Goal: Task Accomplishment & Management: Complete application form

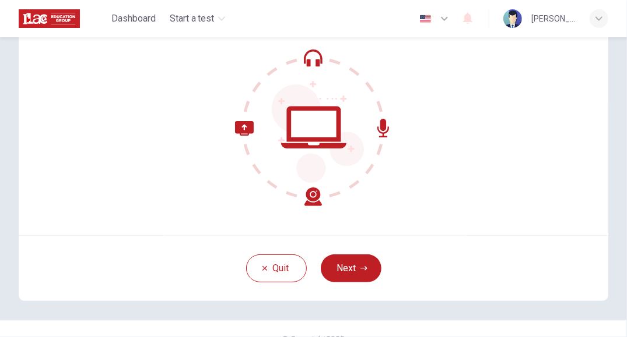
scroll to position [121, 0]
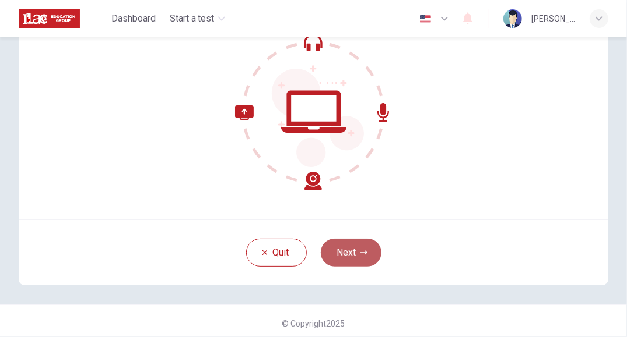
click at [338, 251] on button "Next" at bounding box center [351, 253] width 61 height 28
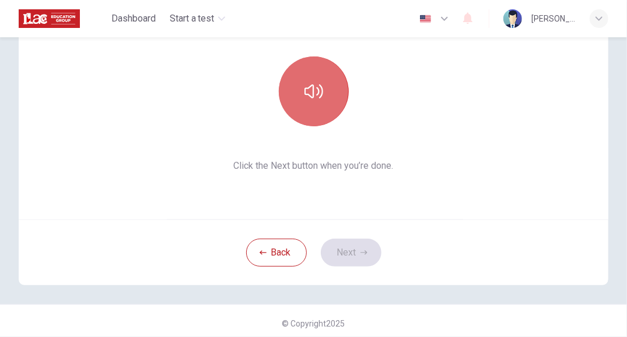
click at [311, 98] on icon "button" at bounding box center [313, 91] width 19 height 19
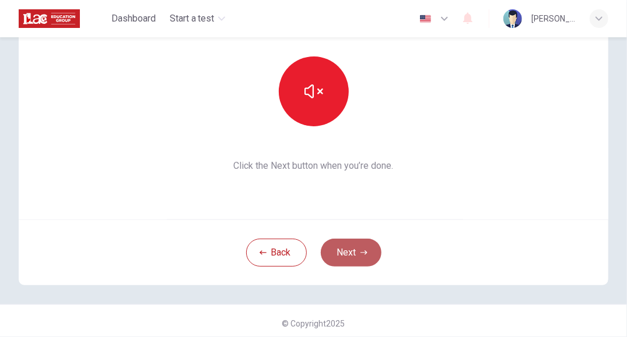
click at [346, 254] on button "Next" at bounding box center [351, 253] width 61 height 28
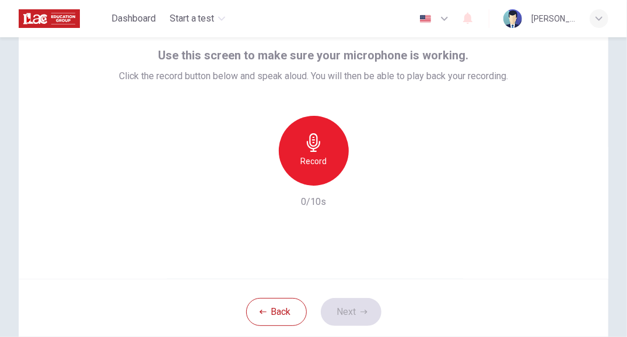
scroll to position [61, 0]
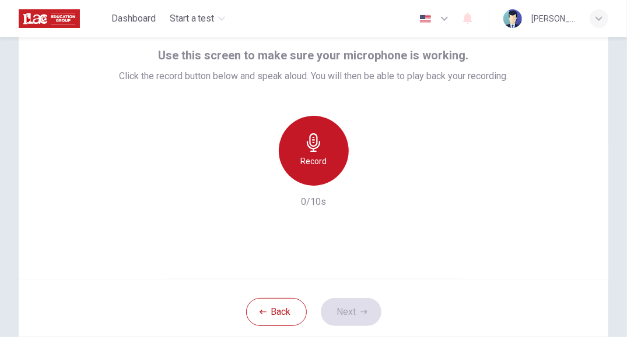
click at [313, 160] on h6 "Record" at bounding box center [313, 161] width 26 height 14
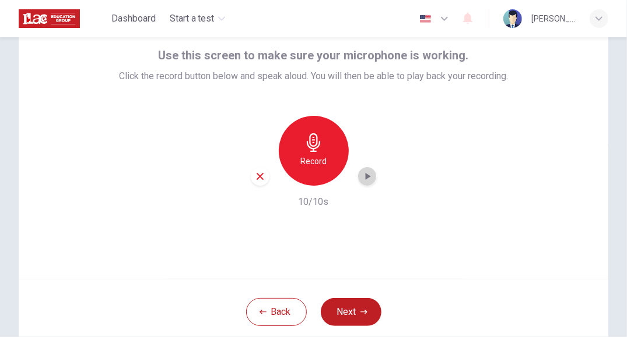
click at [363, 173] on icon "button" at bounding box center [367, 177] width 12 height 12
click at [357, 307] on button "Next" at bounding box center [351, 312] width 61 height 28
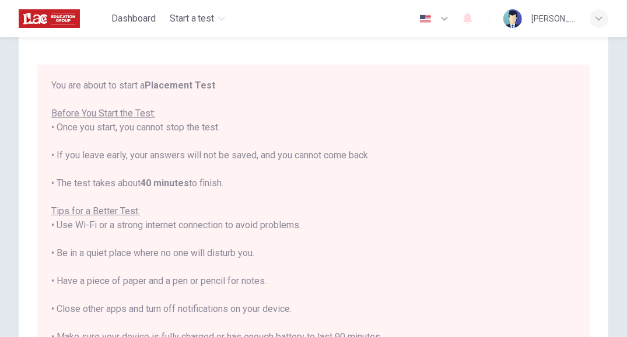
click at [146, 93] on div "You are about to start a Placement Test . Before You Start the Test: • Once you…" at bounding box center [313, 240] width 524 height 322
click at [131, 145] on div "You are about to start a Placement Test . Before You Start the Test: • Once you…" at bounding box center [313, 240] width 524 height 322
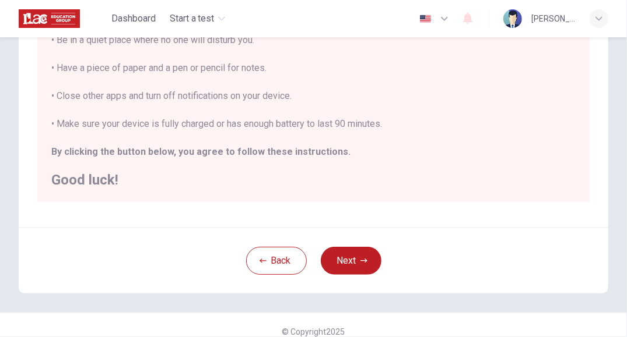
scroll to position [273, 0]
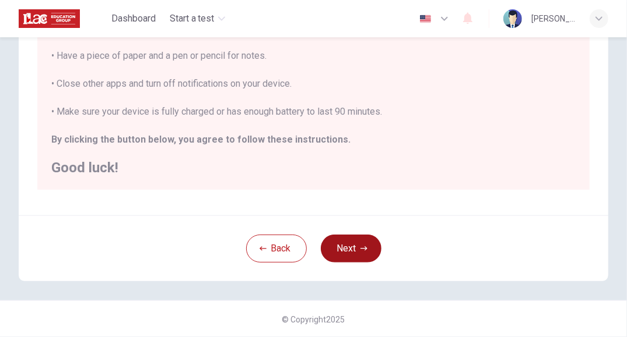
click at [337, 239] on button "Next" at bounding box center [351, 249] width 61 height 28
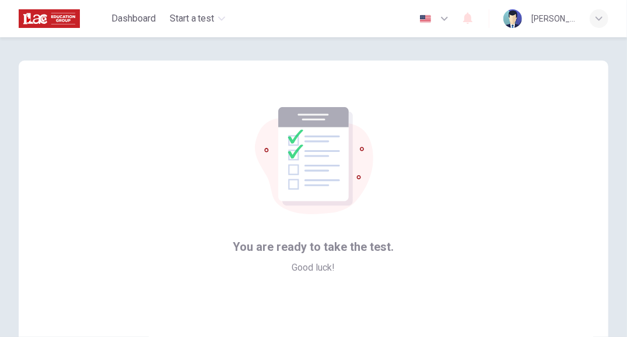
scroll to position [125, 0]
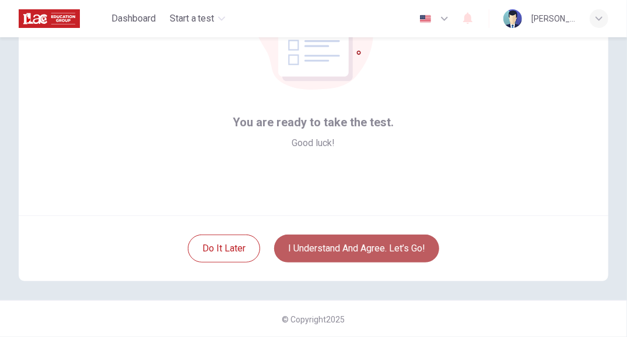
click at [331, 248] on button "I understand and agree. Let’s go!" at bounding box center [356, 249] width 165 height 28
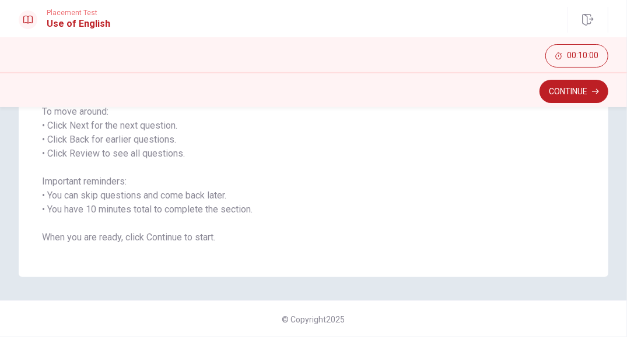
scroll to position [184, 0]
click at [558, 89] on button "Continue" at bounding box center [573, 91] width 69 height 23
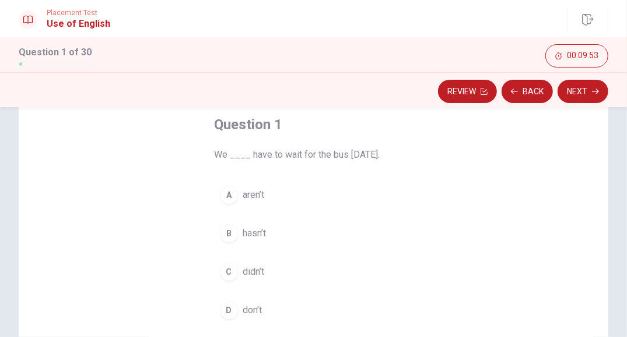
scroll to position [62, 0]
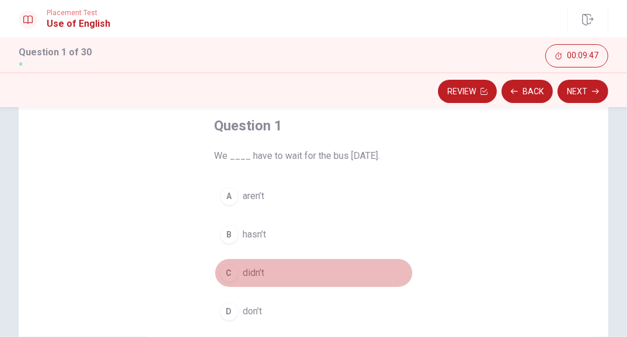
click at [222, 275] on div "C" at bounding box center [229, 273] width 19 height 19
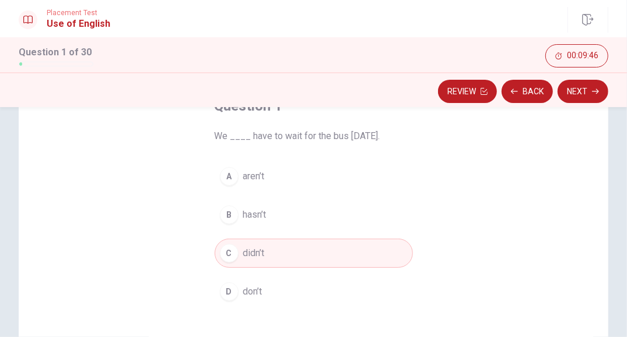
scroll to position [75, 0]
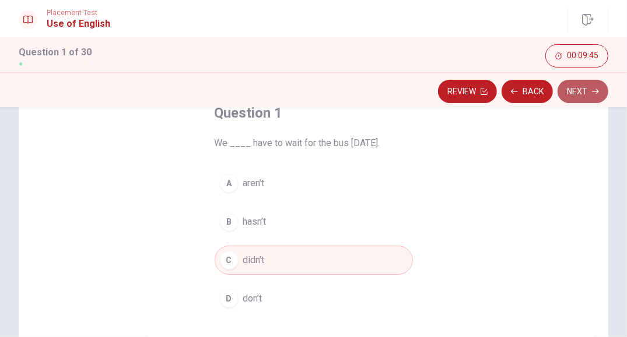
click at [578, 83] on button "Next" at bounding box center [582, 91] width 51 height 23
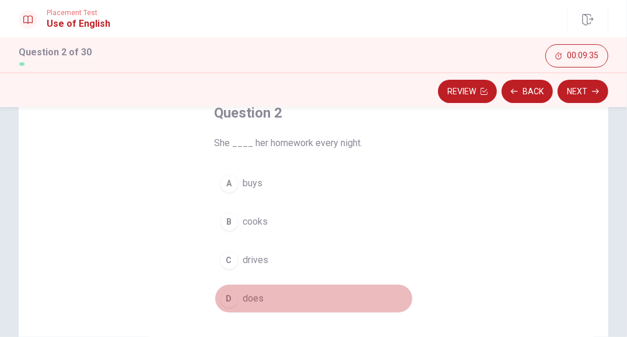
click at [224, 298] on div "D" at bounding box center [229, 299] width 19 height 19
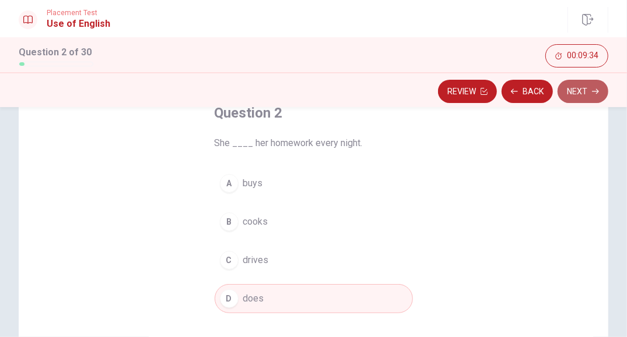
click at [581, 92] on button "Next" at bounding box center [582, 91] width 51 height 23
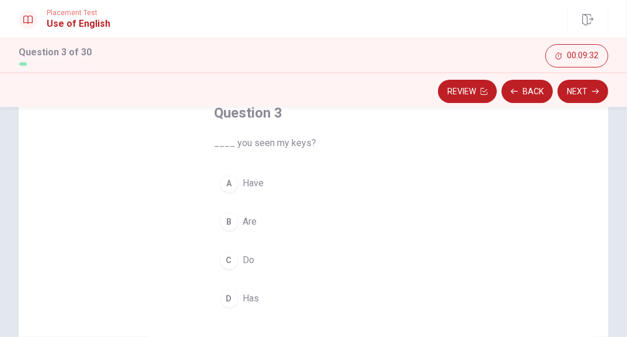
click at [465, 189] on div "Question 3 ____ you seen my keys? A Have B Are C Do D Has" at bounding box center [313, 258] width 589 height 405
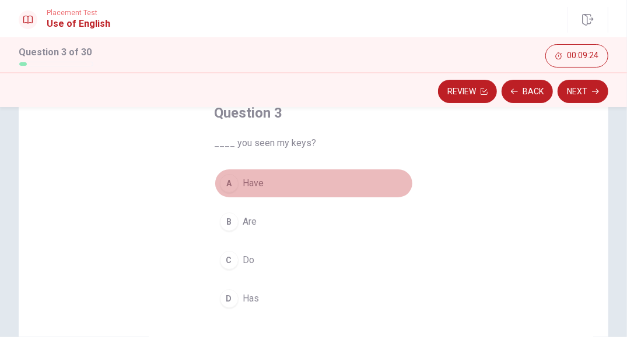
click at [223, 184] on div "A" at bounding box center [229, 183] width 19 height 19
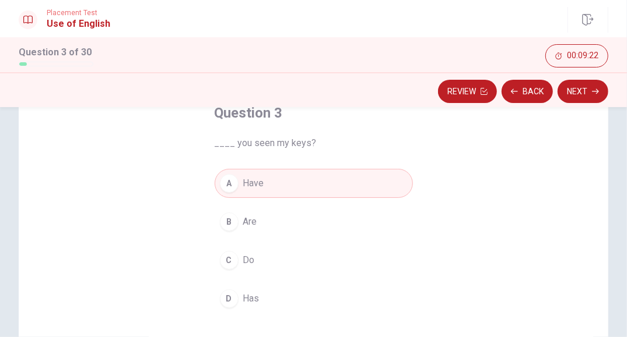
click at [439, 221] on div "Question 3 ____ you seen my keys? A Have B Are C Do D Has" at bounding box center [313, 258] width 589 height 405
click at [574, 96] on button "Next" at bounding box center [582, 91] width 51 height 23
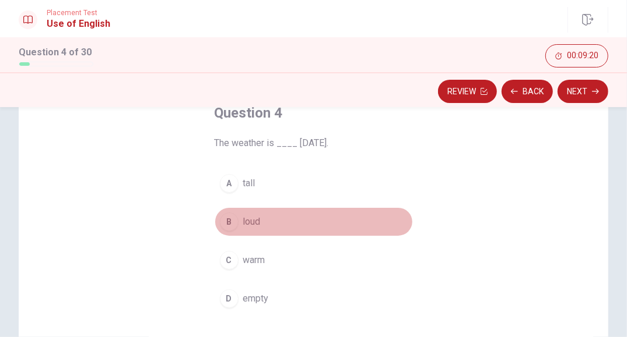
click at [402, 225] on button "B loud" at bounding box center [313, 221] width 198 height 29
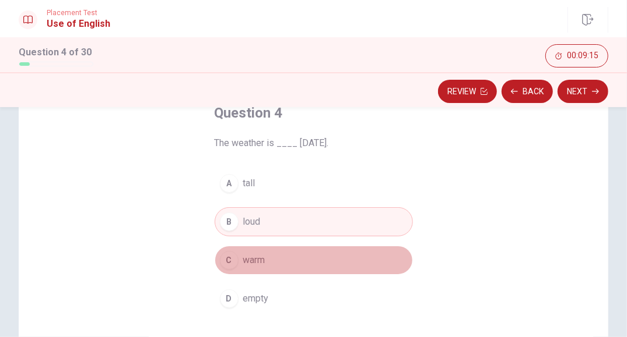
click at [252, 262] on span "warm" at bounding box center [254, 261] width 22 height 14
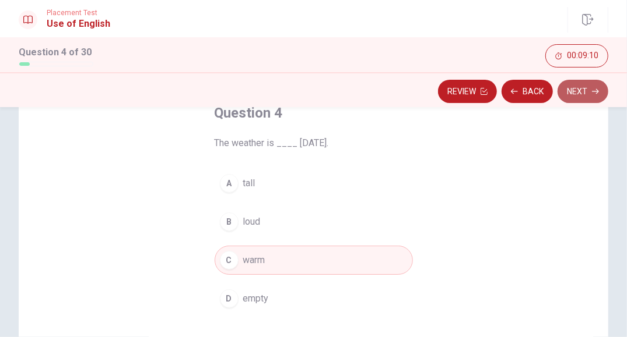
click at [582, 89] on button "Next" at bounding box center [582, 91] width 51 height 23
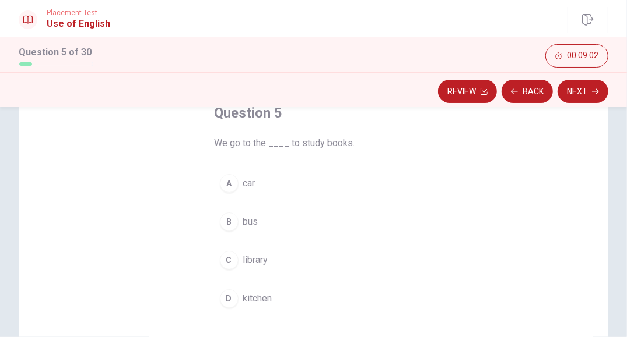
click at [226, 261] on div "C" at bounding box center [229, 260] width 19 height 19
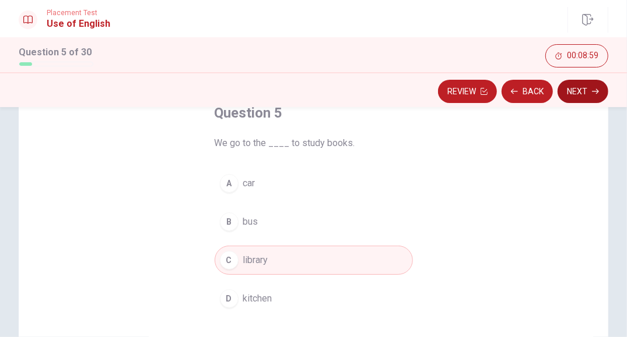
click at [576, 97] on button "Next" at bounding box center [582, 91] width 51 height 23
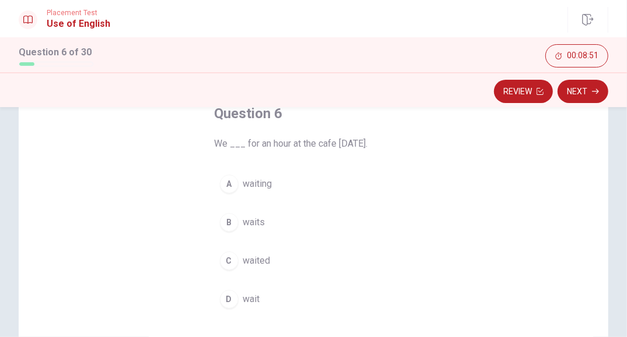
scroll to position [71, 0]
click at [225, 271] on div "C" at bounding box center [229, 264] width 19 height 19
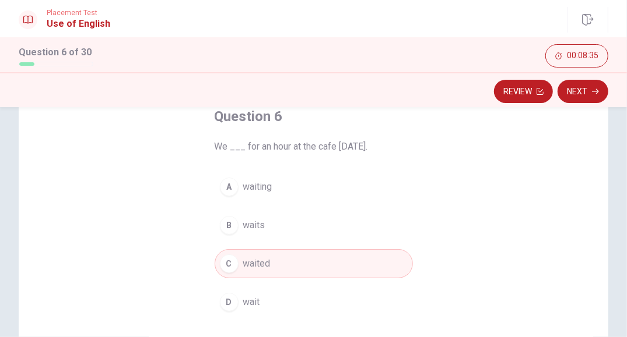
click at [532, 194] on div "Question 6 We ___ for an hour at the cafe [DATE]. A waiting B waits C waited D …" at bounding box center [313, 261] width 589 height 405
click at [587, 97] on button "Next" at bounding box center [582, 91] width 51 height 23
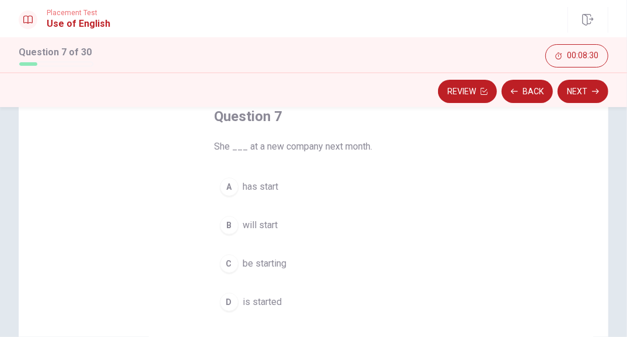
click at [459, 229] on div "Question 7 She ___ at a new company next month. A has start B will start C be s…" at bounding box center [313, 261] width 589 height 405
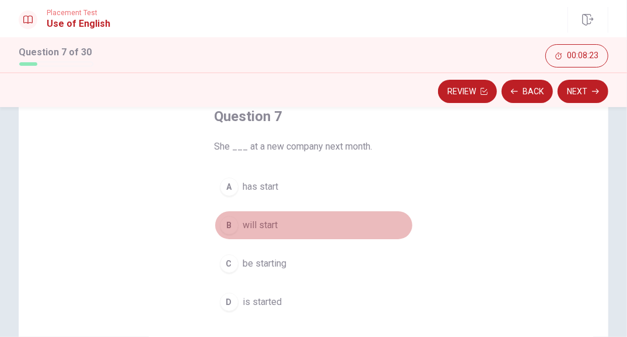
click at [221, 226] on div "B" at bounding box center [229, 225] width 19 height 19
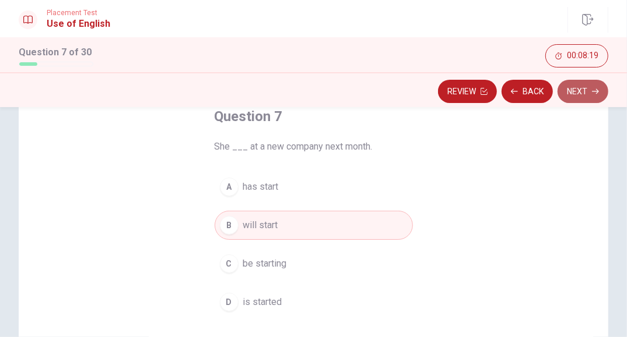
click at [591, 90] on button "Next" at bounding box center [582, 91] width 51 height 23
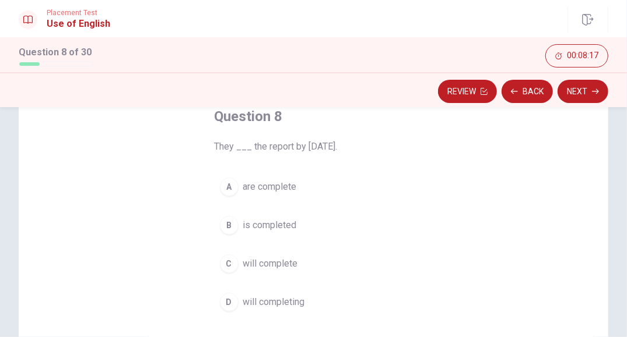
click at [436, 240] on div "Question 8 They ___ the report by [DATE]. A are complete B is completed C will …" at bounding box center [313, 261] width 589 height 405
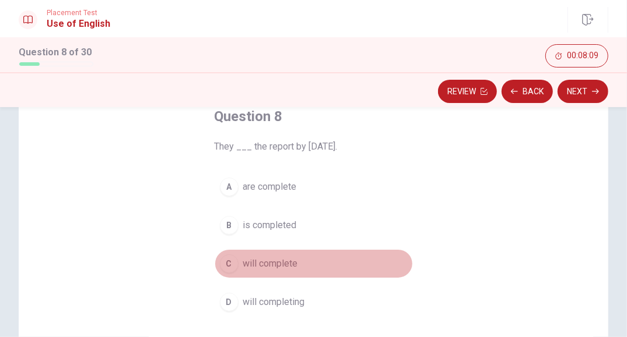
click at [226, 265] on div "C" at bounding box center [229, 264] width 19 height 19
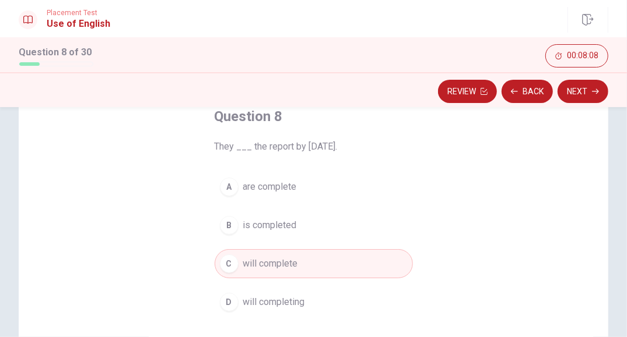
click at [520, 193] on div "Question 8 They ___ the report by [DATE]. A are complete B is completed C will …" at bounding box center [313, 261] width 589 height 405
click at [582, 94] on button "Next" at bounding box center [582, 91] width 51 height 23
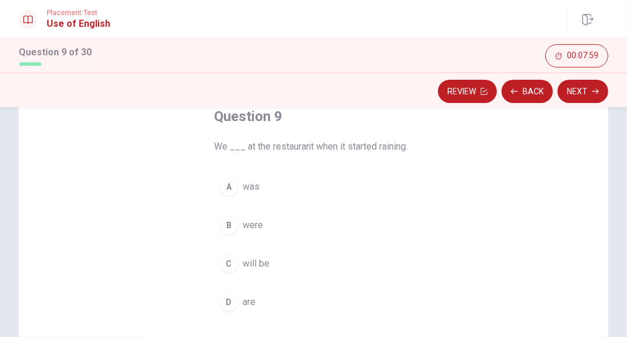
click at [427, 206] on div "Question 9 We ___ at the restaurant when it started raining. A was B were C wil…" at bounding box center [313, 212] width 245 height 247
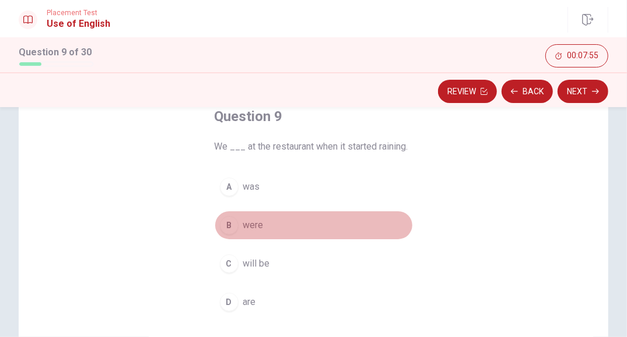
click at [227, 221] on div "B" at bounding box center [229, 225] width 19 height 19
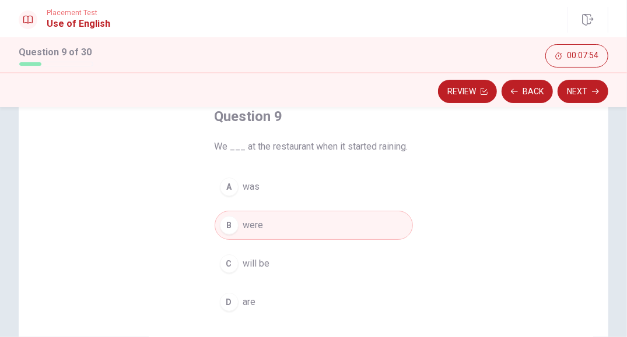
click at [497, 179] on div "Question 9 We ___ at the restaurant when it started raining. A was B were C wil…" at bounding box center [313, 261] width 589 height 405
click at [587, 92] on button "Next" at bounding box center [582, 91] width 51 height 23
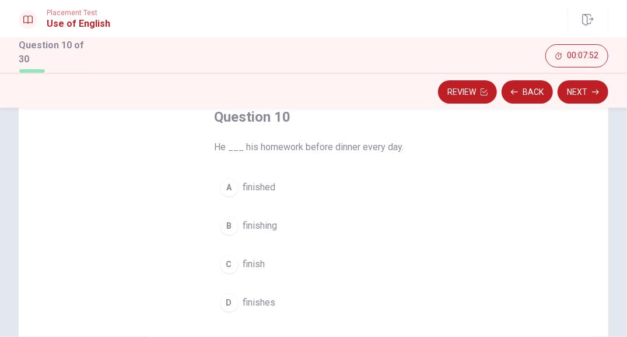
click at [424, 231] on div "Question 10 He ___ his homework before dinner every day. A finished B finishing…" at bounding box center [313, 212] width 245 height 247
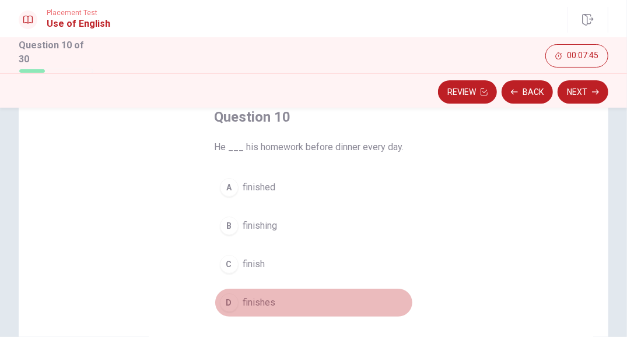
click at [224, 301] on div "D" at bounding box center [229, 303] width 19 height 19
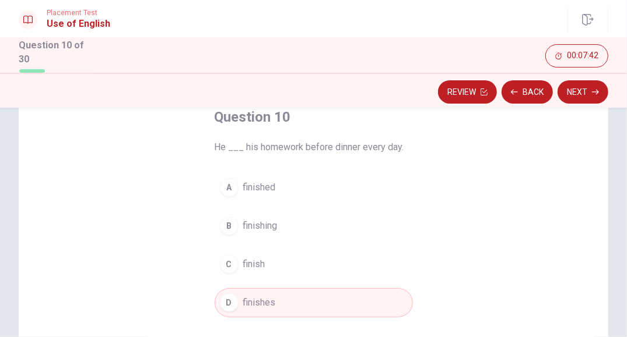
click at [487, 205] on div "Question 10 He ___ his homework before dinner every day. A finished B finishing…" at bounding box center [313, 262] width 589 height 405
click at [581, 96] on button "Next" at bounding box center [582, 91] width 51 height 23
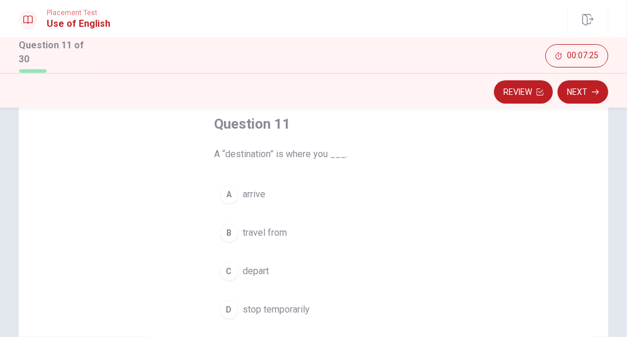
scroll to position [63, 0]
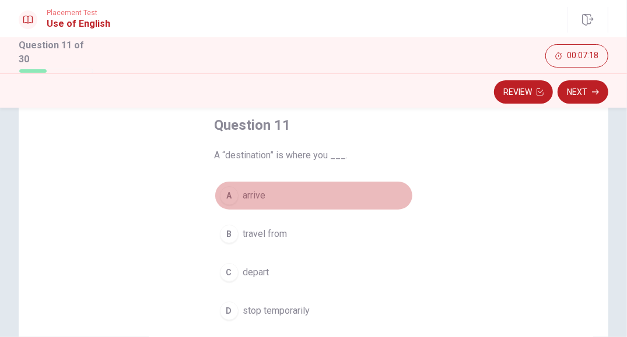
click at [222, 190] on div "A" at bounding box center [229, 196] width 19 height 19
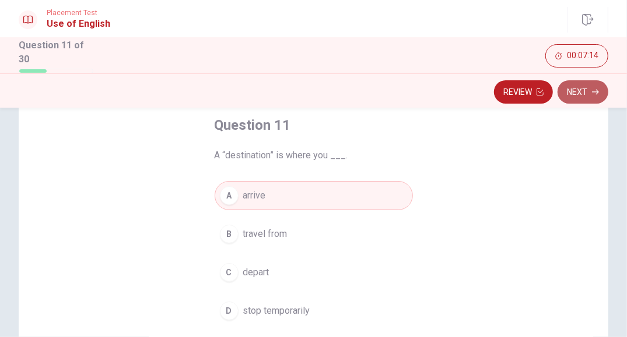
click at [582, 89] on button "Next" at bounding box center [582, 91] width 51 height 23
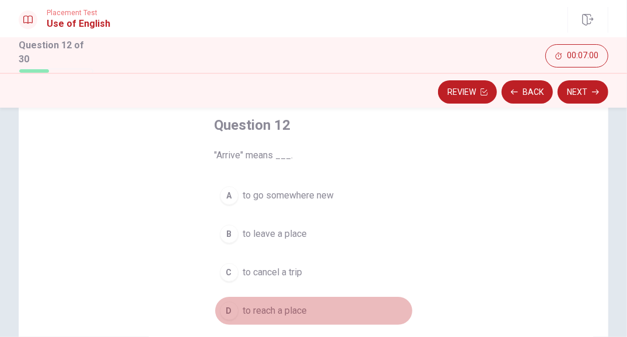
click at [224, 310] on div "D" at bounding box center [229, 311] width 19 height 19
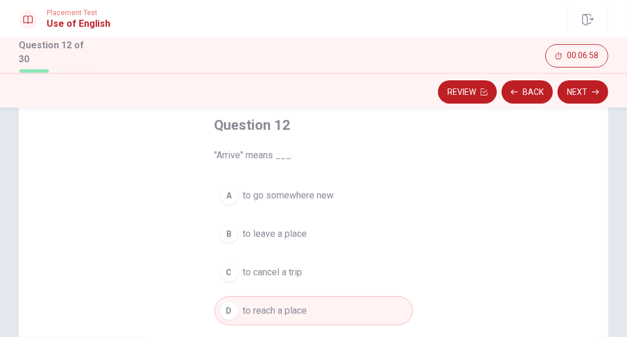
click at [493, 228] on div "Question 12 "Arrive" means ___. A to go somewhere new B to leave a place C to c…" at bounding box center [313, 270] width 589 height 405
click at [583, 96] on button "Next" at bounding box center [582, 91] width 51 height 23
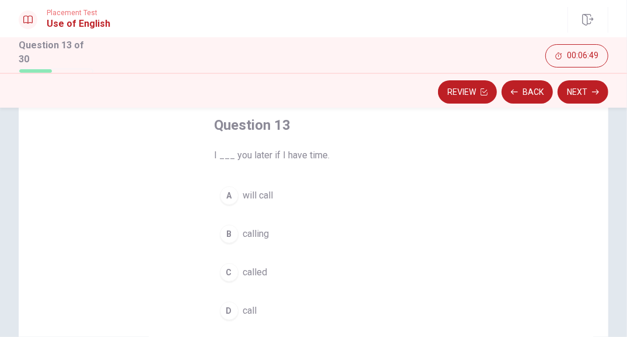
click at [440, 226] on div "Question 13 I ___ you later if I have time. A will call B calling C called D ca…" at bounding box center [313, 270] width 589 height 405
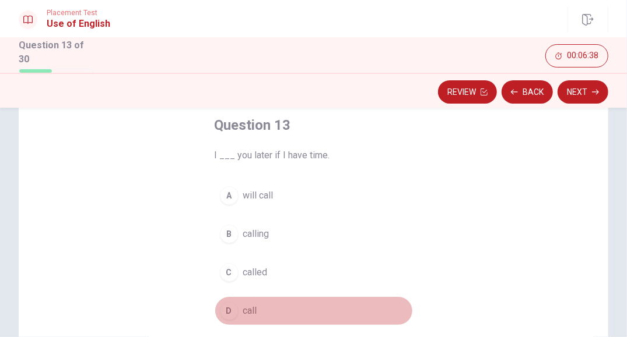
click at [226, 310] on div "D" at bounding box center [229, 311] width 19 height 19
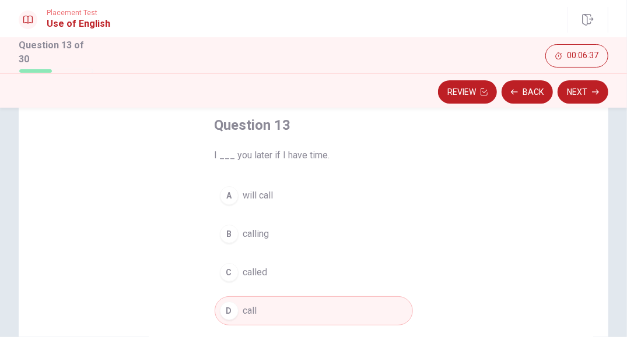
click at [155, 235] on div "Question 13 I ___ you later if I have time. A will call B calling C called D ca…" at bounding box center [313, 270] width 589 height 405
click at [575, 98] on button "Next" at bounding box center [582, 91] width 51 height 23
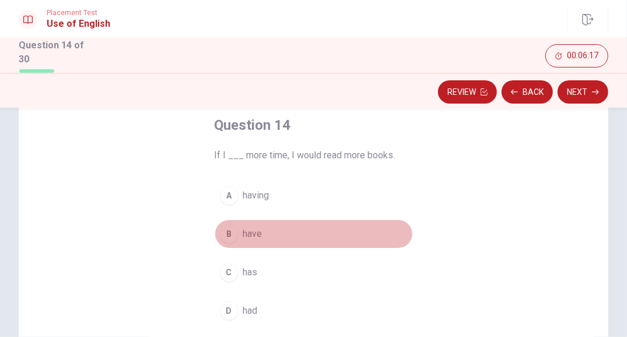
click at [224, 230] on div "B" at bounding box center [229, 234] width 19 height 19
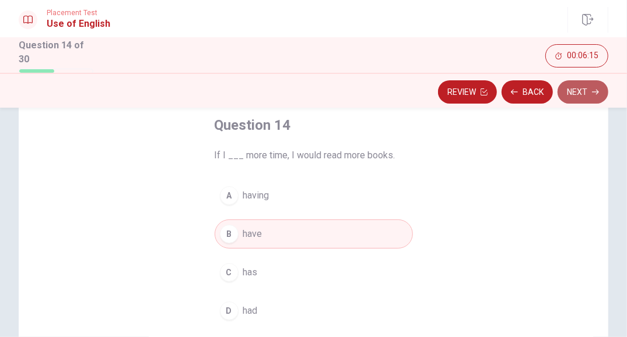
click at [581, 92] on button "Next" at bounding box center [582, 91] width 51 height 23
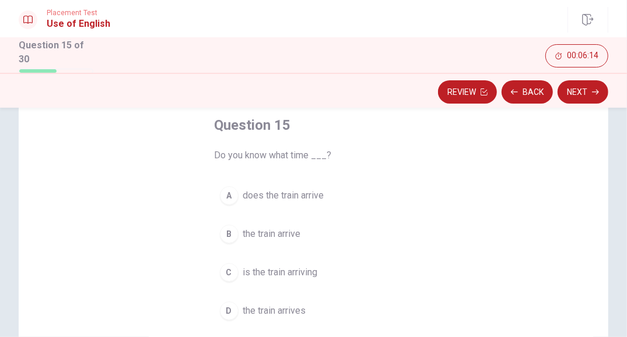
click at [468, 188] on div "Question 15 Do you know what time ___? A does the train arrive B the train arri…" at bounding box center [313, 270] width 589 height 405
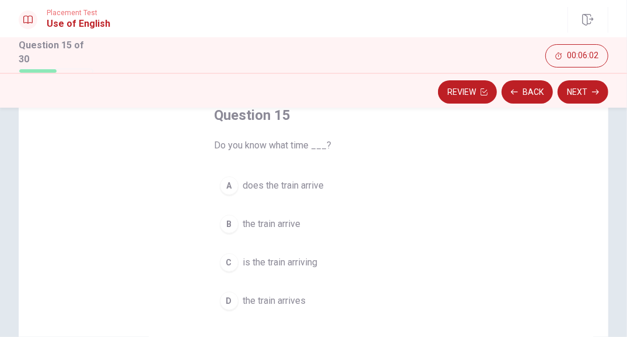
scroll to position [71, 0]
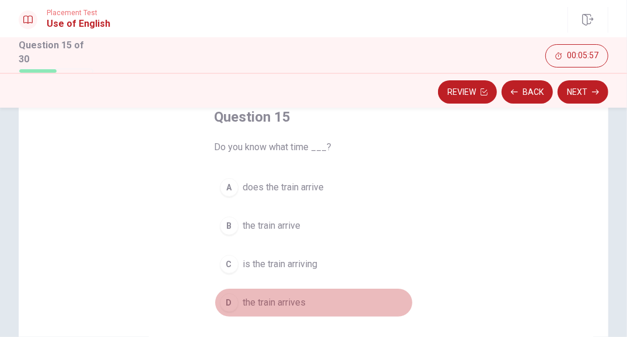
click at [228, 302] on div "D" at bounding box center [229, 303] width 19 height 19
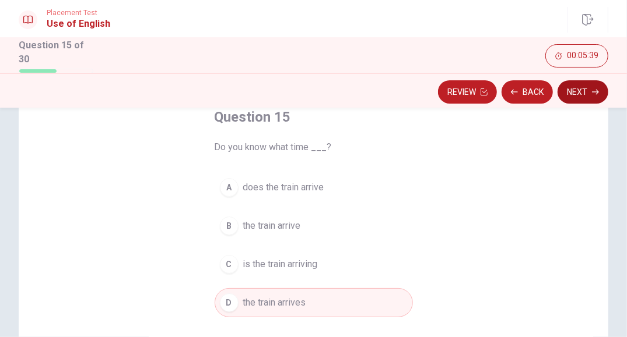
click at [587, 92] on button "Next" at bounding box center [582, 91] width 51 height 23
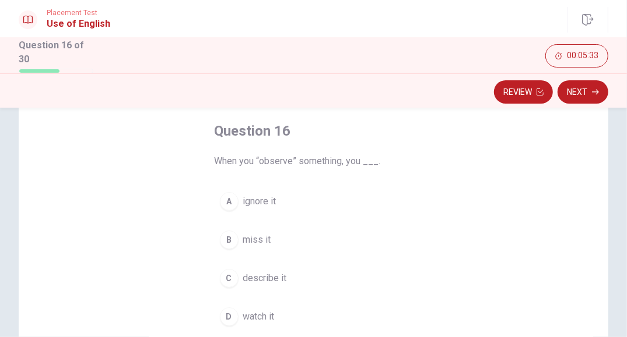
scroll to position [61, 0]
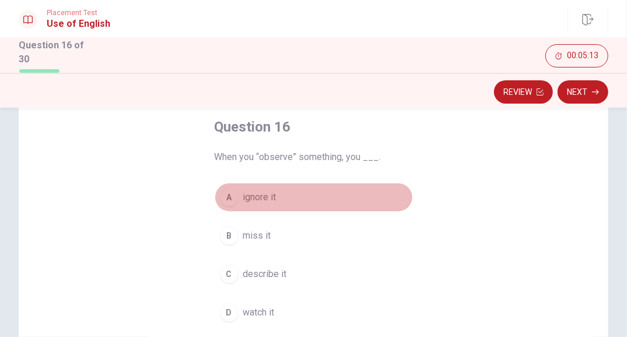
click at [220, 196] on div "A" at bounding box center [229, 197] width 19 height 19
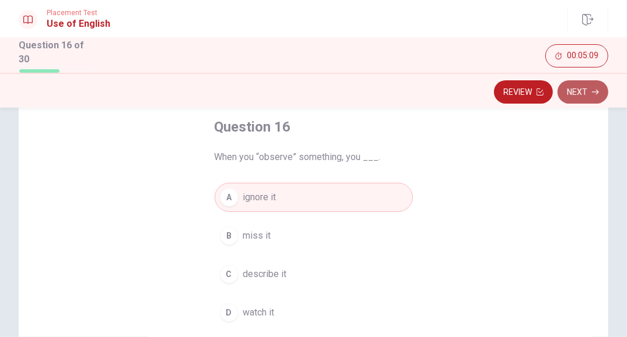
click at [574, 90] on button "Next" at bounding box center [582, 91] width 51 height 23
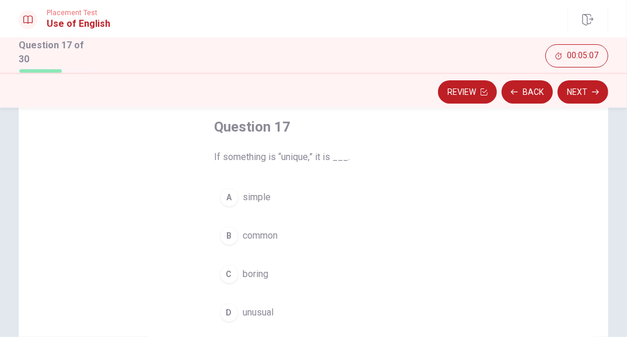
click at [430, 190] on div "Question 17 If something is “unique,” it is ___. A simple B common C boring D u…" at bounding box center [313, 222] width 245 height 247
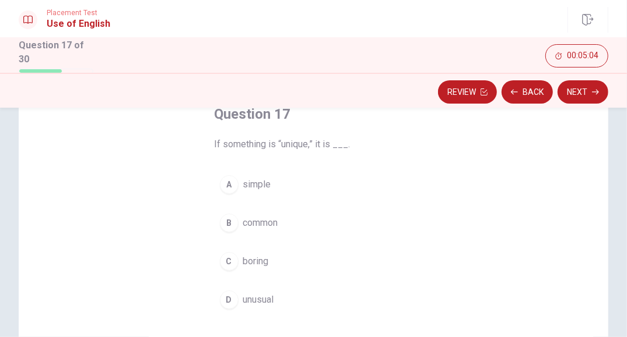
scroll to position [69, 0]
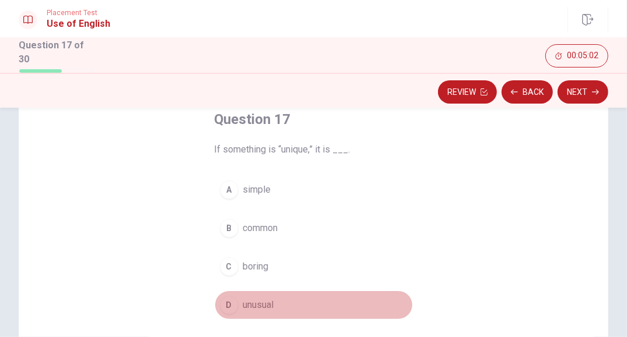
click at [220, 304] on div "D" at bounding box center [229, 305] width 19 height 19
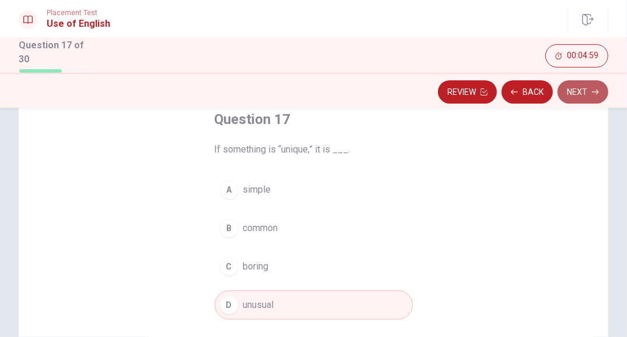
click at [586, 96] on button "Next" at bounding box center [582, 91] width 51 height 23
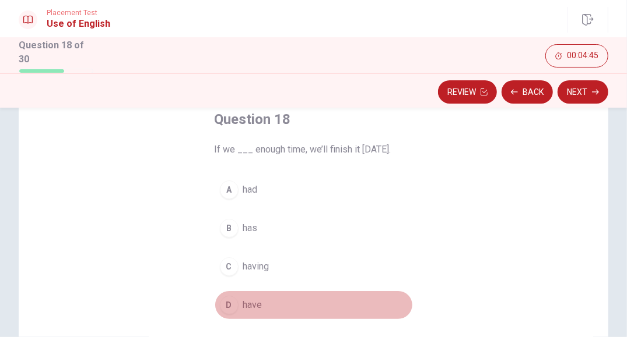
click at [226, 306] on div "D" at bounding box center [229, 305] width 19 height 19
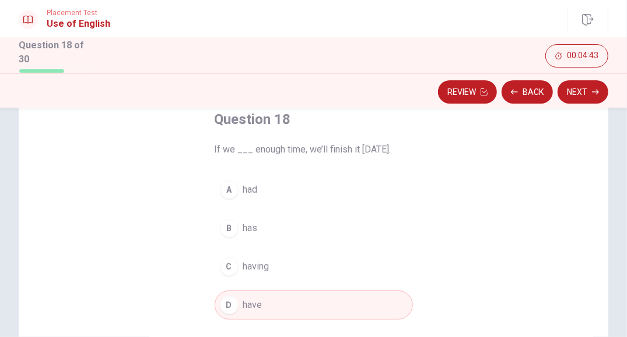
click at [522, 205] on div "Question 18 If we ___ enough time, we’ll finish it [DATE]. A had B has C having…" at bounding box center [313, 264] width 589 height 405
click at [462, 225] on div "Question 18 If we ___ enough time, we’ll finish it [DATE]. A had B has C having…" at bounding box center [313, 264] width 589 height 405
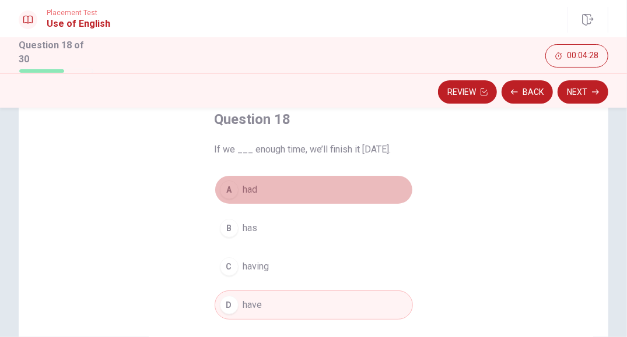
click at [225, 191] on div "A" at bounding box center [229, 190] width 19 height 19
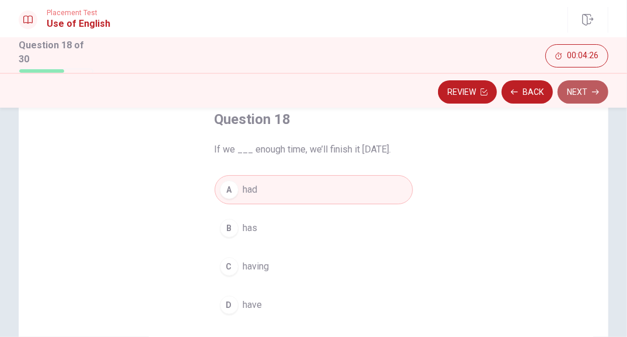
click at [580, 88] on button "Next" at bounding box center [582, 91] width 51 height 23
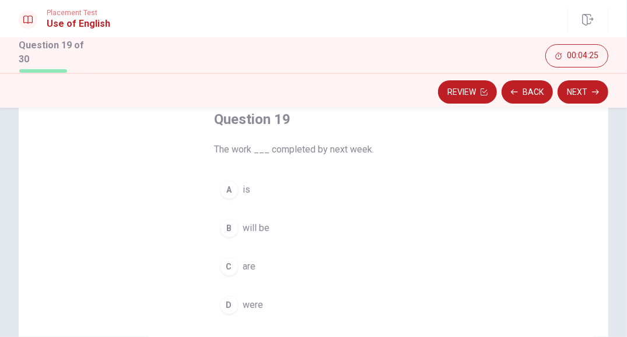
click at [473, 196] on div "Question 19 The work ___ completed by next week. A is B will be C are D were" at bounding box center [313, 264] width 589 height 405
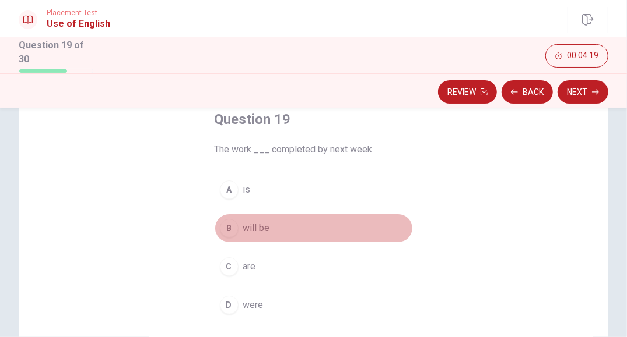
click at [223, 228] on div "B" at bounding box center [229, 228] width 19 height 19
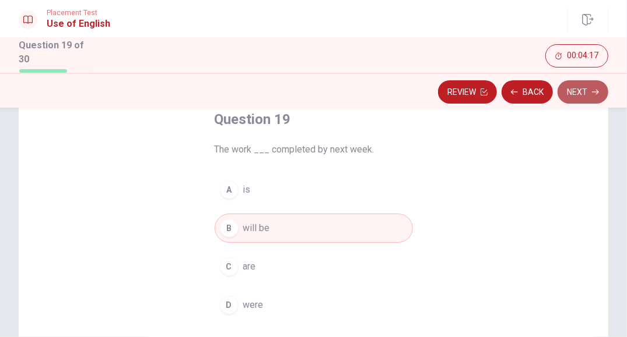
click at [581, 93] on button "Next" at bounding box center [582, 91] width 51 height 23
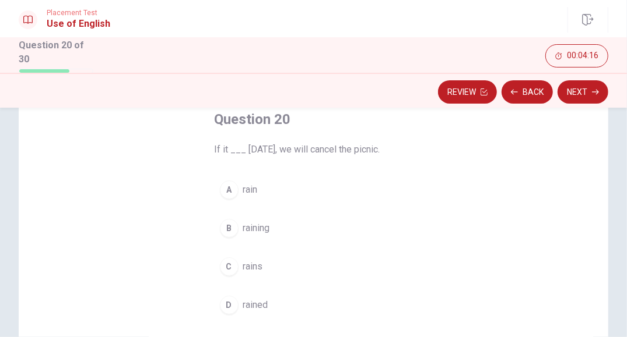
click at [442, 221] on div "Question 20 If it ___ [DATE], we will cancel the picnic. A rain B raining C rai…" at bounding box center [313, 264] width 589 height 405
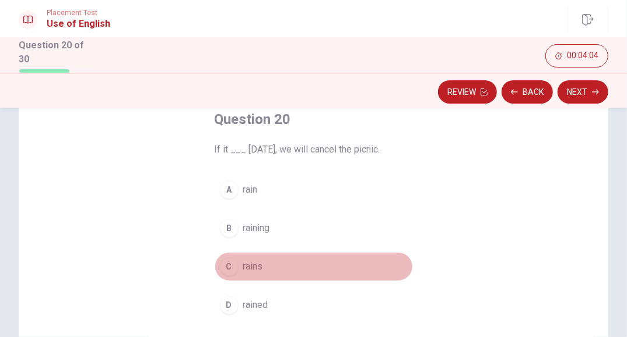
click at [224, 266] on div "C" at bounding box center [229, 267] width 19 height 19
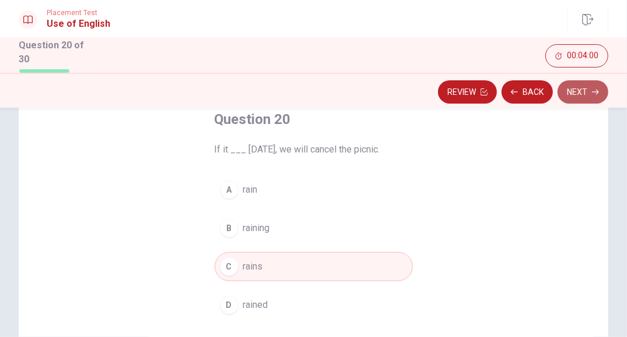
click at [578, 92] on button "Next" at bounding box center [582, 91] width 51 height 23
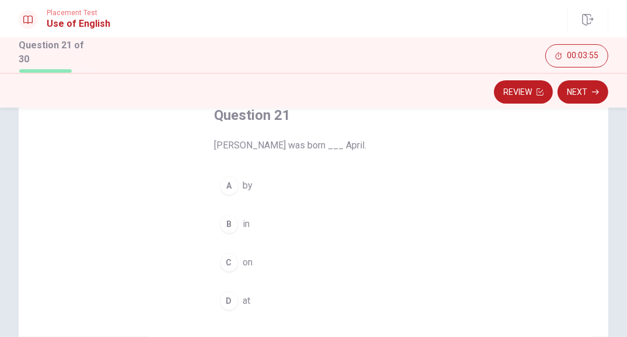
scroll to position [64, 0]
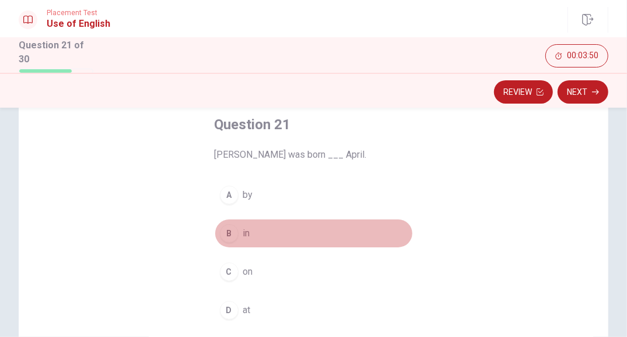
click at [223, 237] on div "B" at bounding box center [229, 233] width 19 height 19
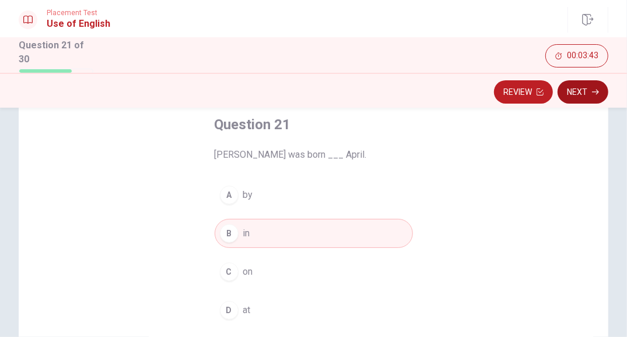
drag, startPoint x: 556, startPoint y: 146, endPoint x: 588, endPoint y: 93, distance: 62.0
click at [588, 93] on div "Placement Test Use of English Question 21 of 30 Review Next 00:03:43 Question 2…" at bounding box center [313, 168] width 627 height 337
click at [588, 93] on button "Next" at bounding box center [582, 91] width 51 height 23
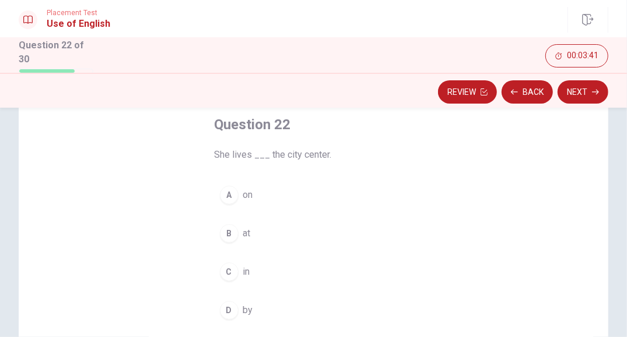
click at [416, 239] on div "Question 22 She lives ___ the city center. A on B at C in D by" at bounding box center [313, 220] width 245 height 247
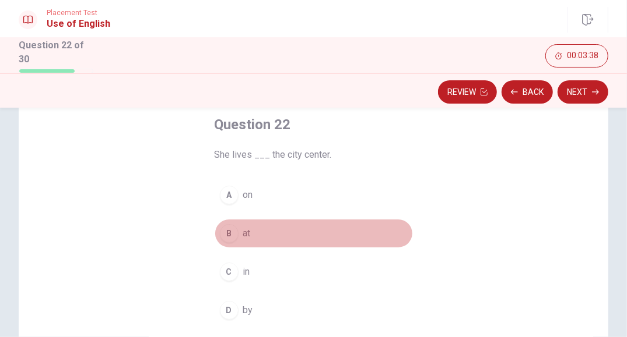
click at [224, 237] on div "B" at bounding box center [229, 233] width 19 height 19
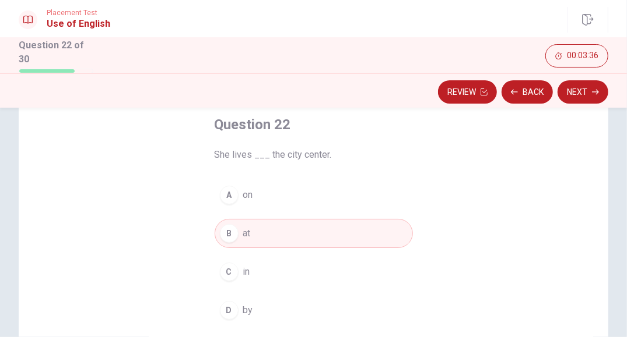
click at [466, 203] on div "Question 22 She lives ___ the city center. A on B at C in D by" at bounding box center [313, 270] width 589 height 405
click at [574, 89] on button "Next" at bounding box center [582, 91] width 51 height 23
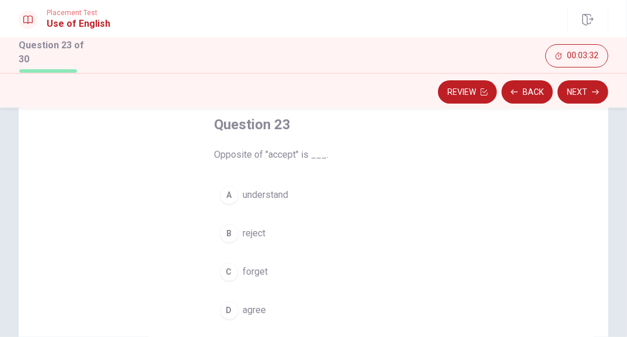
click at [446, 234] on div "Question 23 Opposite of "accept" is ___. A understand B reject C forget D agree" at bounding box center [313, 270] width 589 height 405
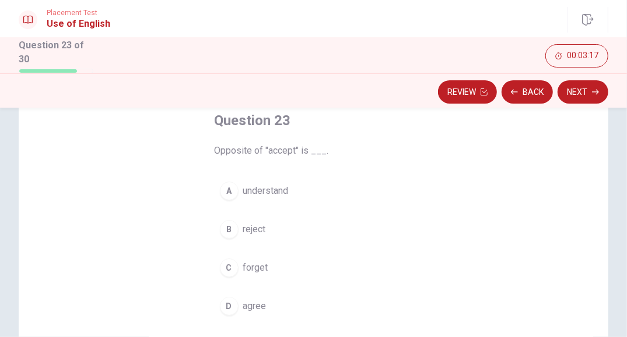
scroll to position [65, 0]
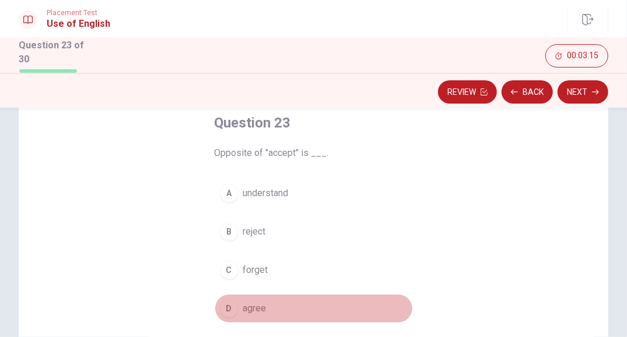
click at [224, 309] on div "D" at bounding box center [229, 309] width 19 height 19
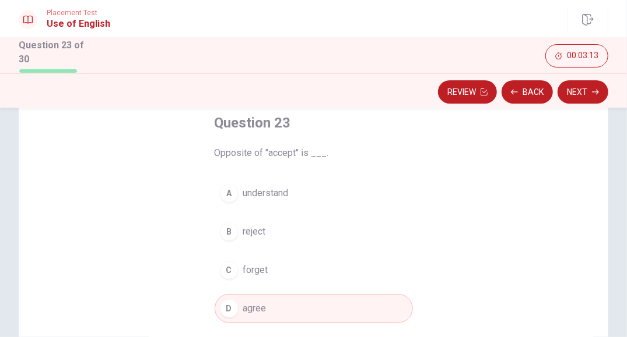
click at [523, 193] on div "Question 23 Opposite of "accept" is ___. A understand B reject C forget D agree" at bounding box center [313, 268] width 589 height 405
click at [578, 90] on button "Next" at bounding box center [582, 91] width 51 height 23
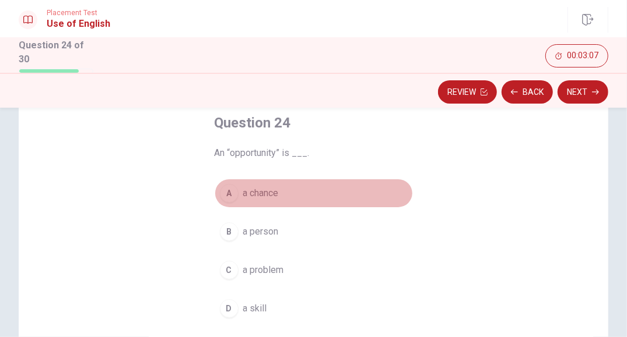
click at [227, 195] on div "A" at bounding box center [229, 193] width 19 height 19
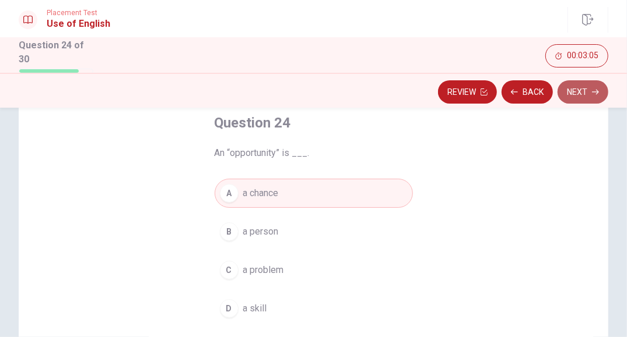
click at [578, 96] on button "Next" at bounding box center [582, 91] width 51 height 23
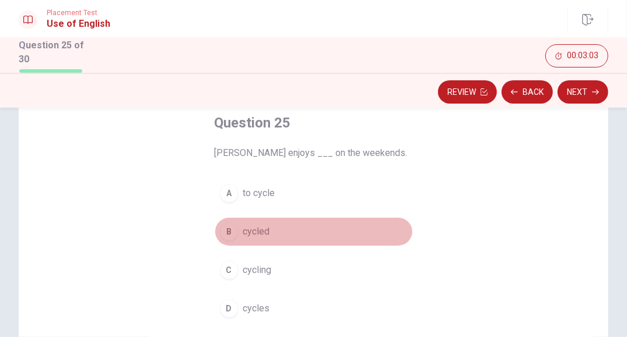
click at [396, 218] on button "B cycled" at bounding box center [313, 231] width 198 height 29
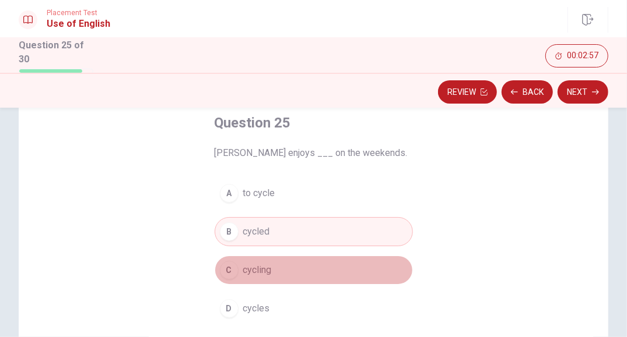
click at [277, 277] on button "C cycling" at bounding box center [313, 270] width 198 height 29
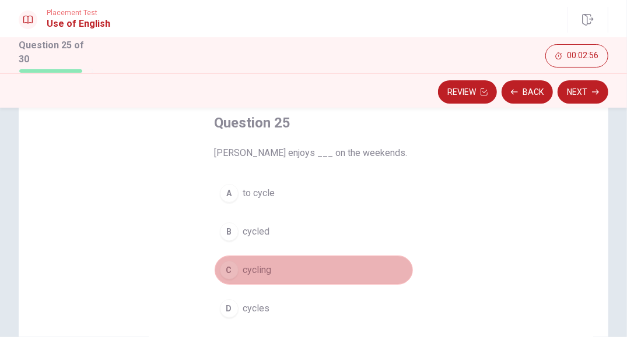
click at [277, 277] on button "C cycling" at bounding box center [313, 270] width 198 height 29
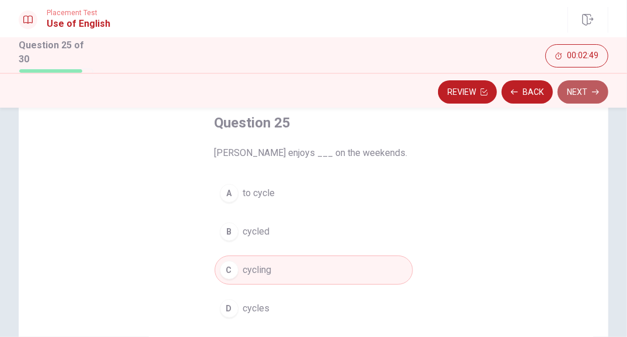
click at [581, 97] on button "Next" at bounding box center [582, 91] width 51 height 23
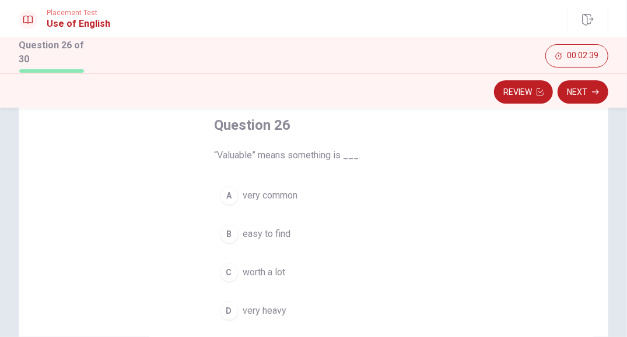
scroll to position [61, 0]
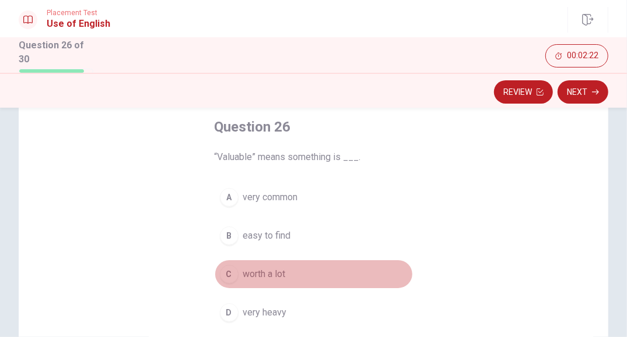
click at [229, 280] on div "C" at bounding box center [229, 274] width 19 height 19
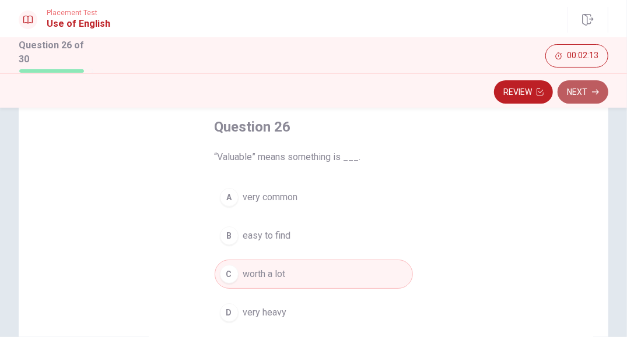
click at [581, 92] on button "Next" at bounding box center [582, 91] width 51 height 23
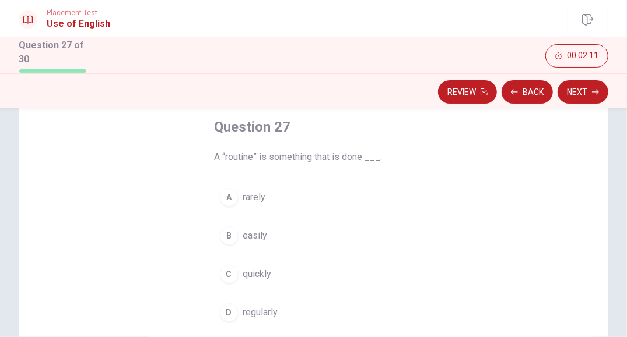
click at [423, 234] on div "Question 27 A “routine” is something that is done ___. A rarely B easily C quic…" at bounding box center [313, 222] width 245 height 247
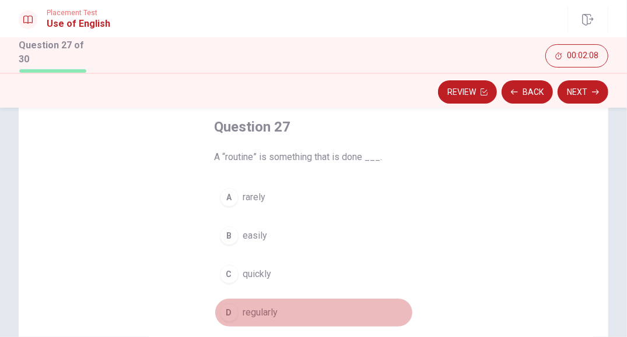
click at [226, 315] on div "D" at bounding box center [229, 313] width 19 height 19
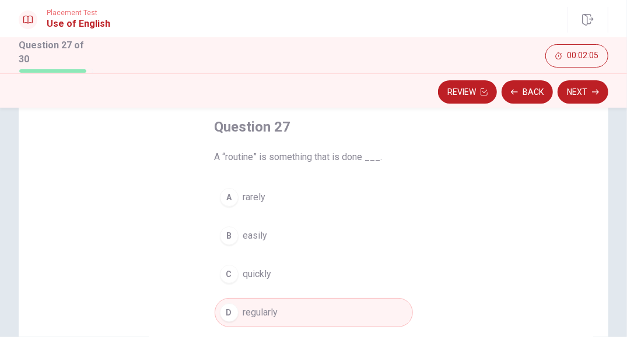
click at [490, 217] on div "Question 27 A “routine” is something that is done ___. A rarely B easily C quic…" at bounding box center [313, 272] width 589 height 405
click at [583, 91] on button "Next" at bounding box center [582, 91] width 51 height 23
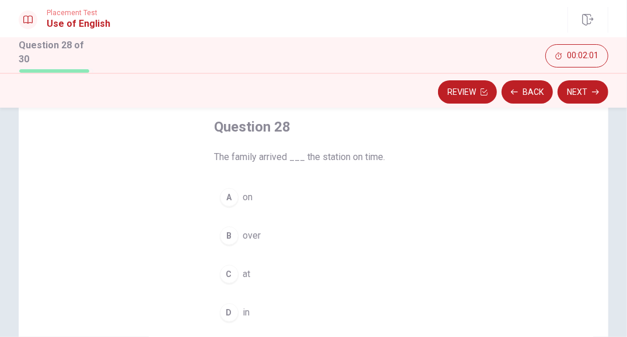
click at [436, 223] on div "Question 28 The family arrived ___ the station on time. A on B over C at D in" at bounding box center [313, 272] width 589 height 405
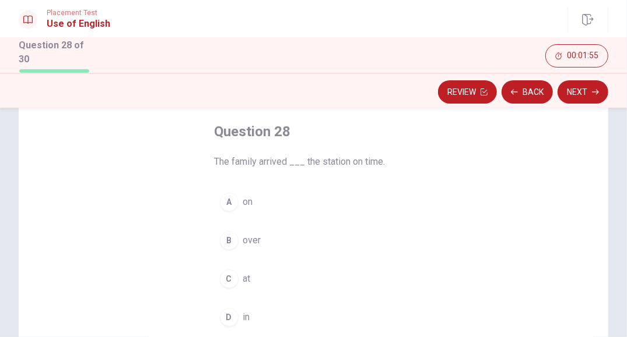
scroll to position [55, 0]
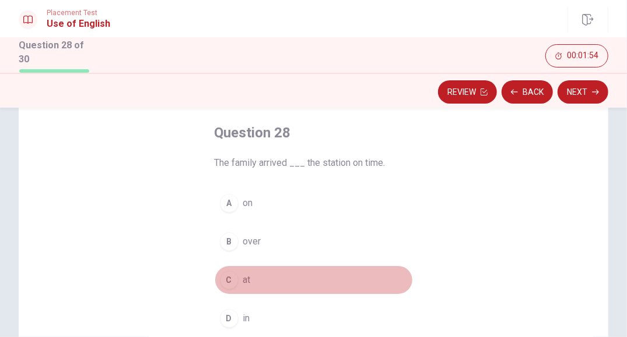
click at [225, 282] on div "C" at bounding box center [229, 280] width 19 height 19
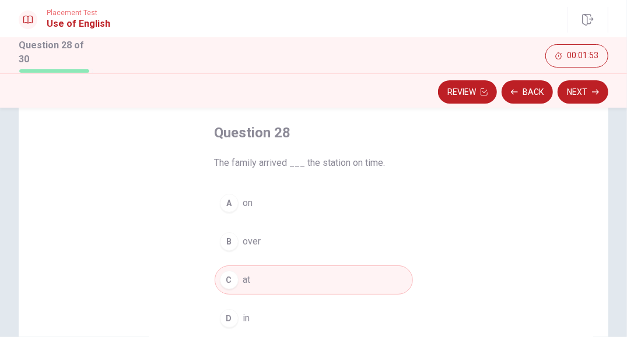
click at [479, 185] on div "Question 28 The family arrived ___ the station on time. A on B over C at D in" at bounding box center [313, 278] width 589 height 405
click at [576, 93] on button "Next" at bounding box center [582, 91] width 51 height 23
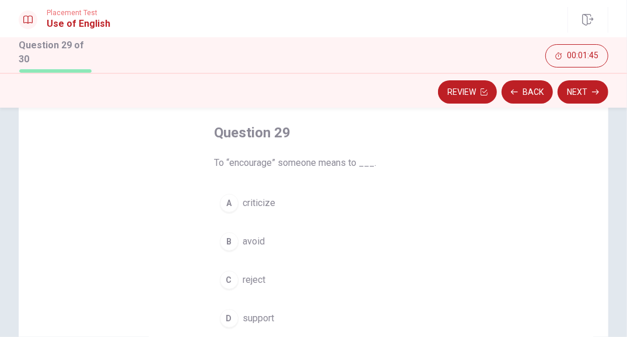
click at [443, 235] on div "Question 29 To “encourage” someone means to ___. A criticize B avoid C reject D…" at bounding box center [313, 278] width 589 height 405
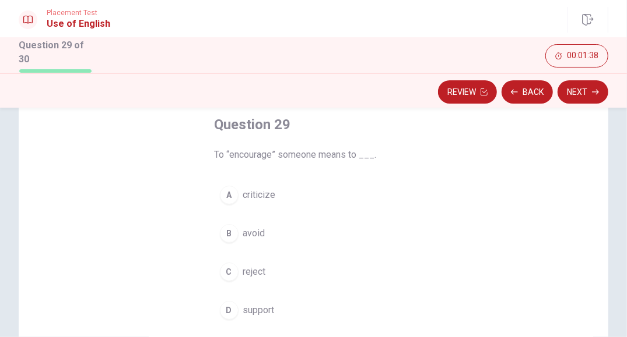
scroll to position [62, 0]
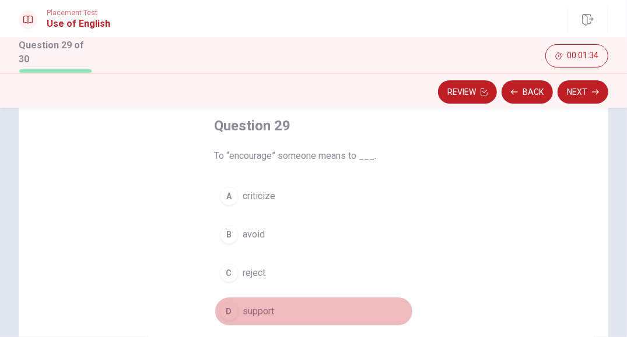
click at [220, 310] on div "D" at bounding box center [229, 312] width 19 height 19
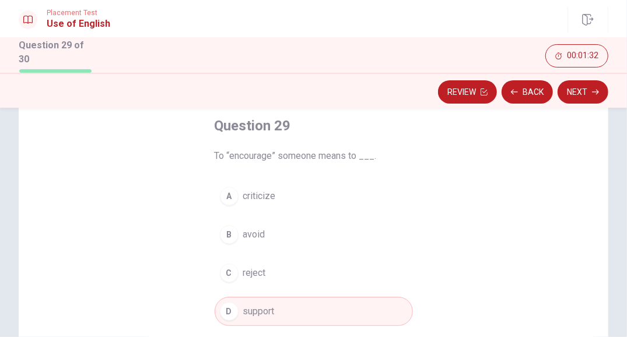
click at [480, 161] on div "Question 29 To “encourage” someone means to ___. A criticize B avoid C reject D…" at bounding box center [313, 271] width 589 height 405
click at [584, 92] on button "Next" at bounding box center [582, 91] width 51 height 23
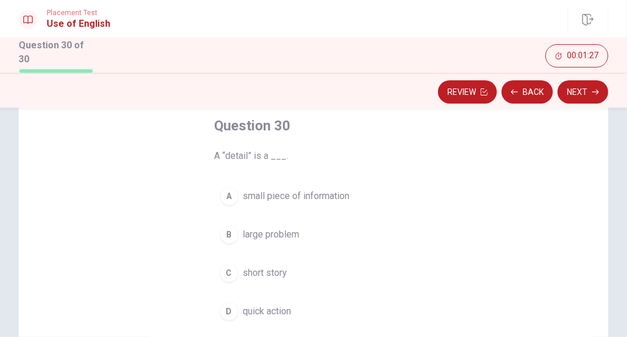
click at [463, 207] on div "Question 30 A “detail” is a ___. A small piece of information B large problem C…" at bounding box center [313, 271] width 589 height 405
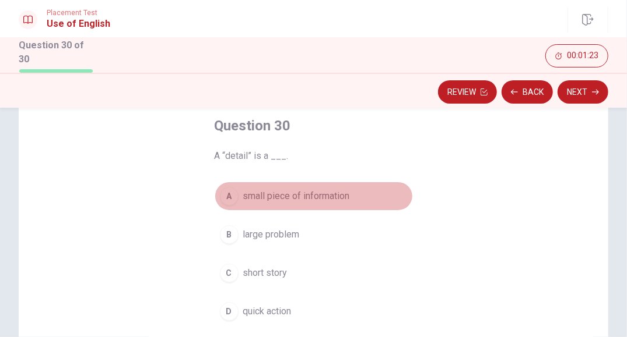
click at [223, 194] on div "A" at bounding box center [229, 196] width 19 height 19
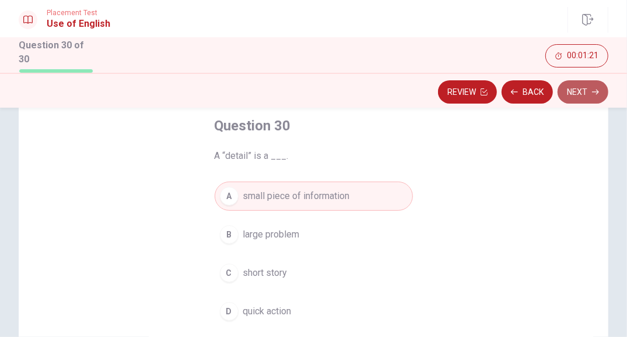
click at [577, 93] on button "Next" at bounding box center [582, 91] width 51 height 23
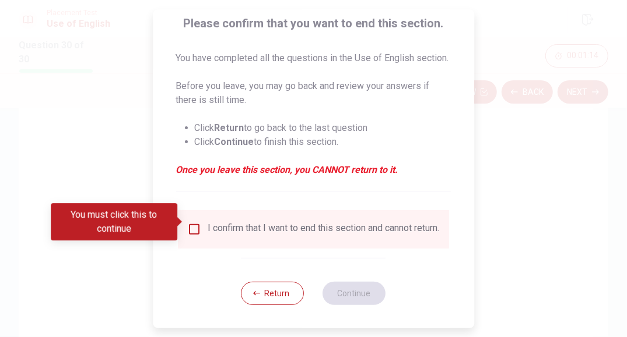
scroll to position [111, 0]
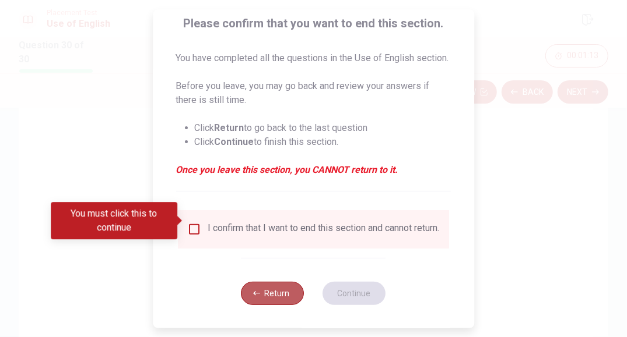
click at [279, 290] on button "Return" at bounding box center [272, 293] width 63 height 23
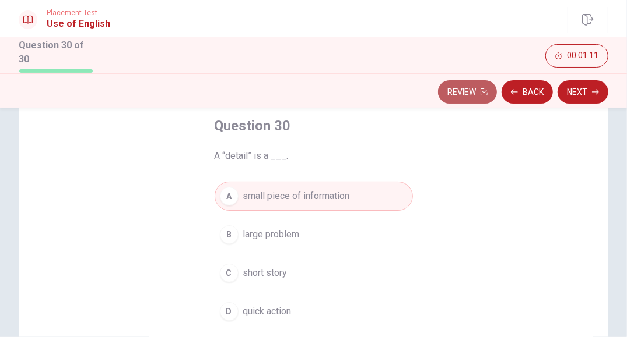
click at [472, 87] on button "Review" at bounding box center [467, 91] width 59 height 23
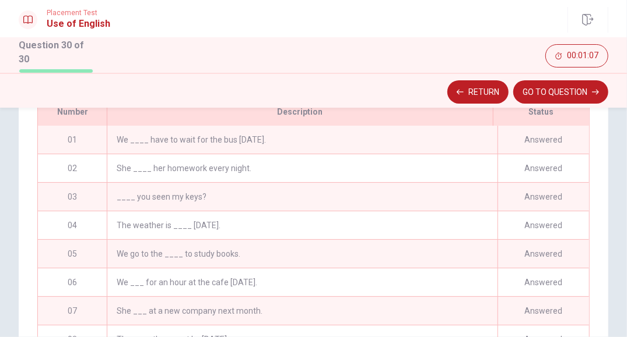
scroll to position [61, 0]
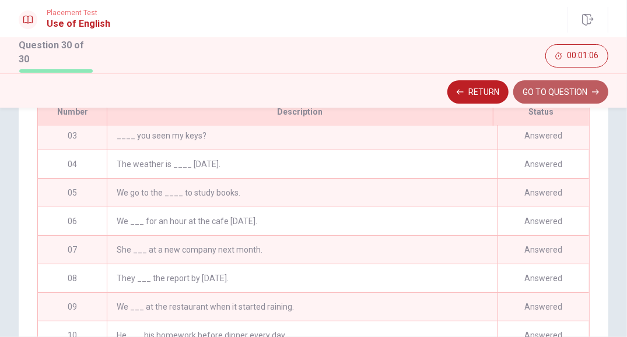
click at [544, 96] on button "GO TO QUESTION" at bounding box center [560, 91] width 95 height 23
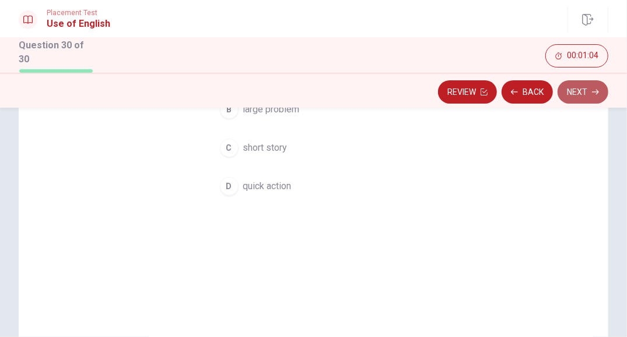
click at [583, 93] on button "Next" at bounding box center [582, 91] width 51 height 23
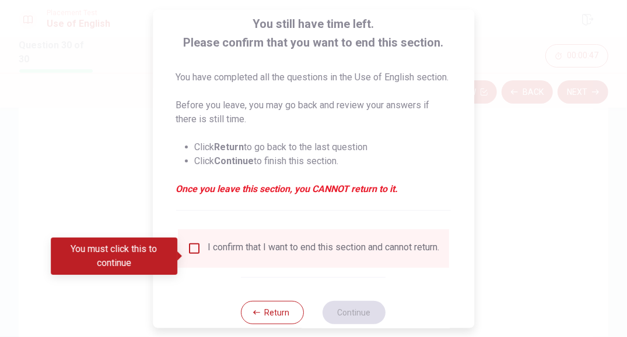
scroll to position [111, 0]
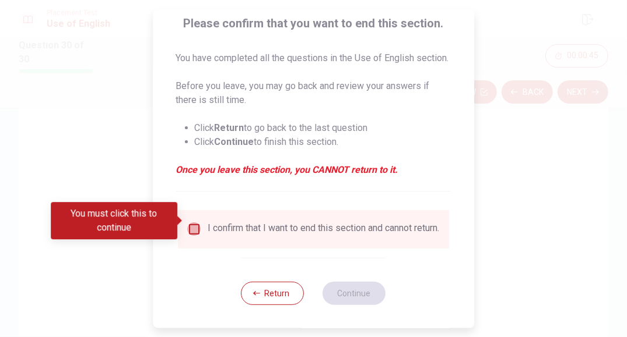
click at [189, 222] on input "You must click this to continue" at bounding box center [194, 229] width 14 height 14
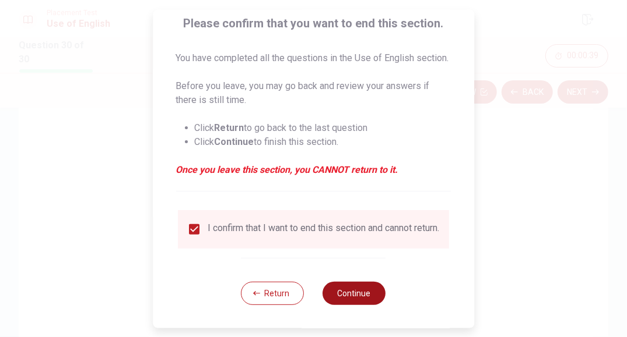
click at [351, 295] on button "Continue" at bounding box center [354, 293] width 63 height 23
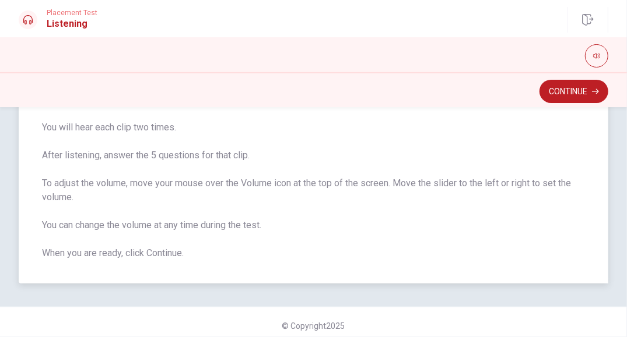
scroll to position [138, 0]
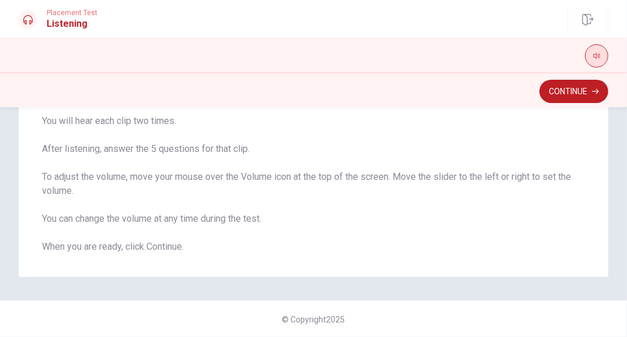
click at [592, 59] on button "button" at bounding box center [596, 55] width 23 height 23
click at [592, 59] on span at bounding box center [596, 59] width 9 height 6
click at [427, 217] on span "There are 3 audio clips in this section. Each clip has 5 questions. Before each…" at bounding box center [313, 156] width 543 height 196
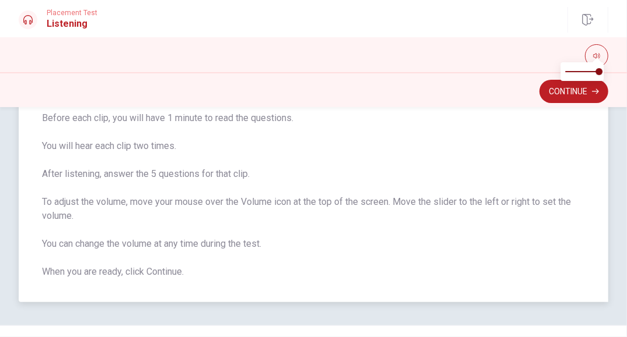
scroll to position [114, 0]
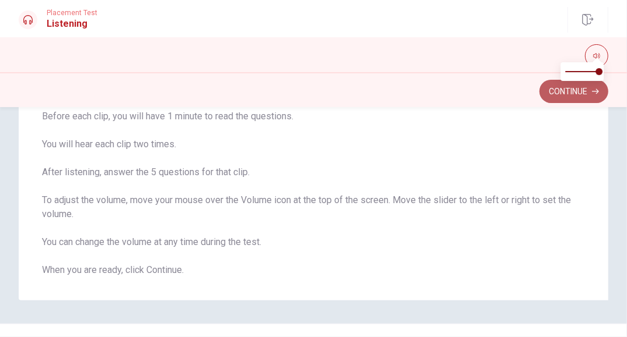
click at [575, 90] on button "Continue" at bounding box center [573, 91] width 69 height 23
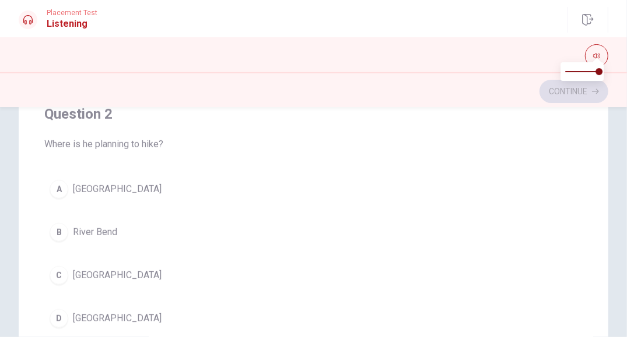
scroll to position [0, 0]
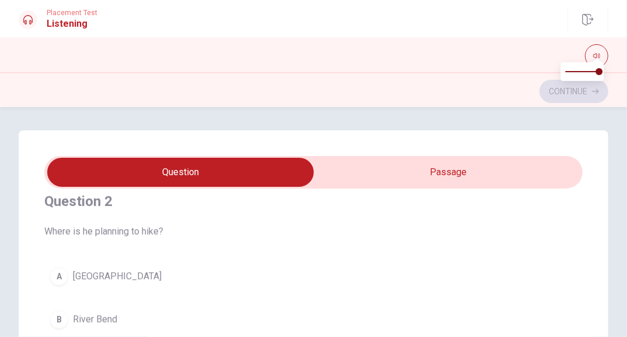
type input "13"
click at [350, 173] on input "checkbox" at bounding box center [180, 172] width 807 height 29
checkbox input "true"
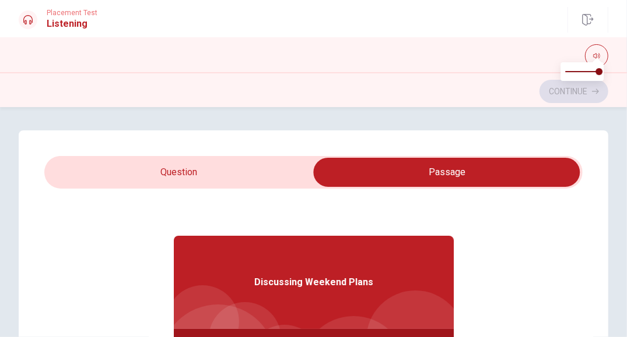
scroll to position [64, 0]
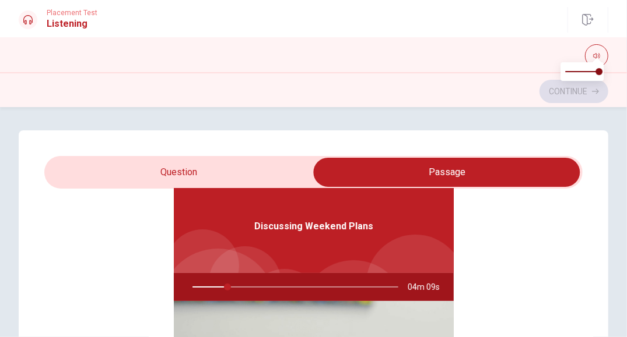
type input "17"
click at [149, 169] on input "checkbox" at bounding box center [446, 172] width 807 height 29
checkbox input "false"
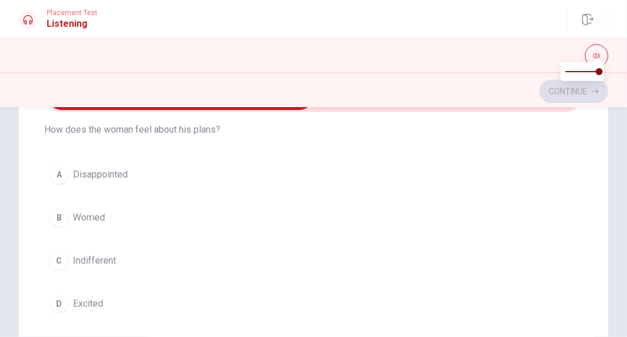
scroll to position [40, 0]
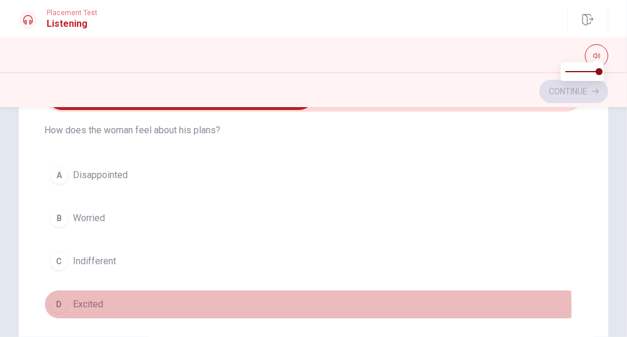
click at [60, 307] on div "D" at bounding box center [59, 305] width 19 height 19
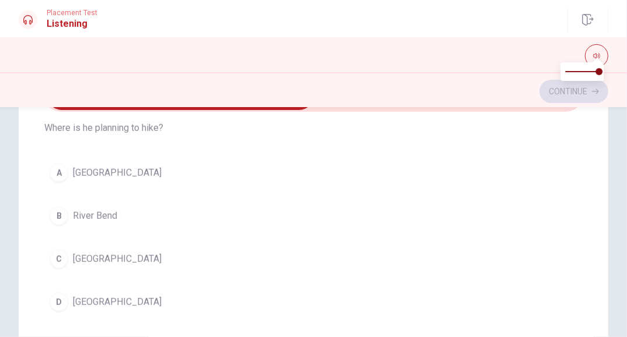
scroll to position [311, 0]
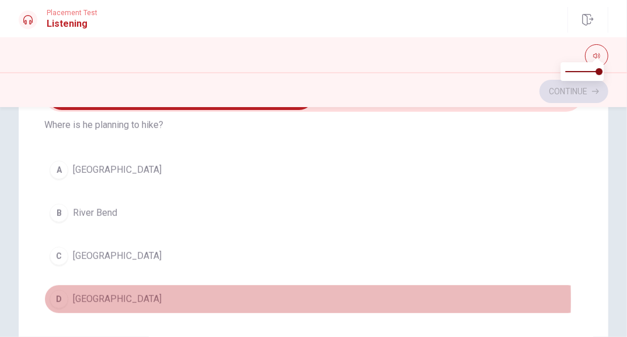
click at [62, 299] on div "D" at bounding box center [59, 299] width 19 height 19
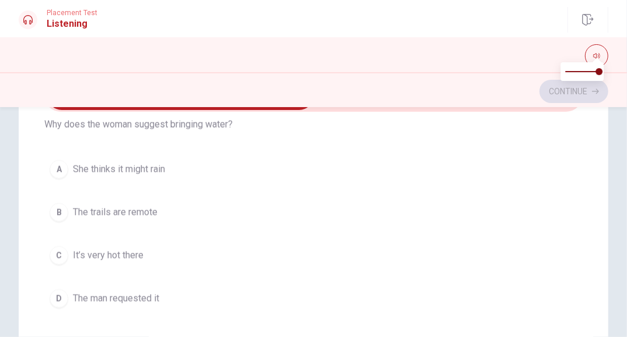
scroll to position [579, 0]
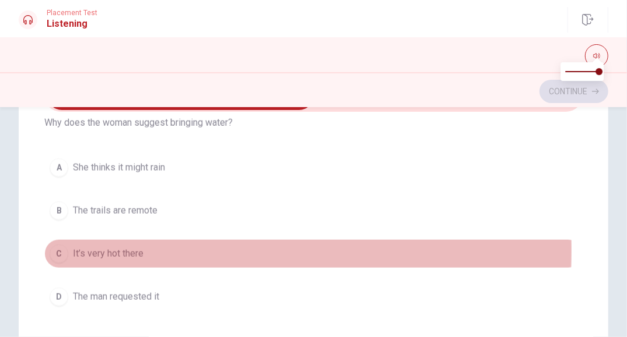
click at [53, 249] on div "C" at bounding box center [59, 254] width 19 height 19
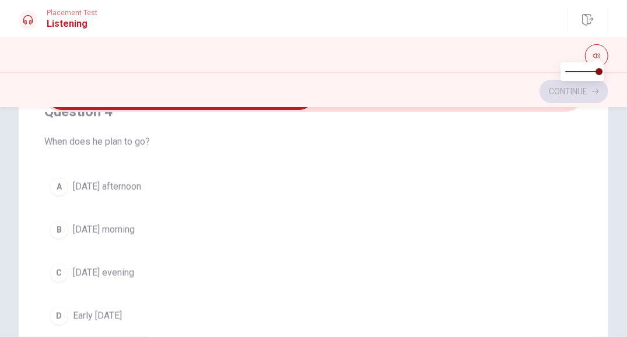
scroll to position [845, 0]
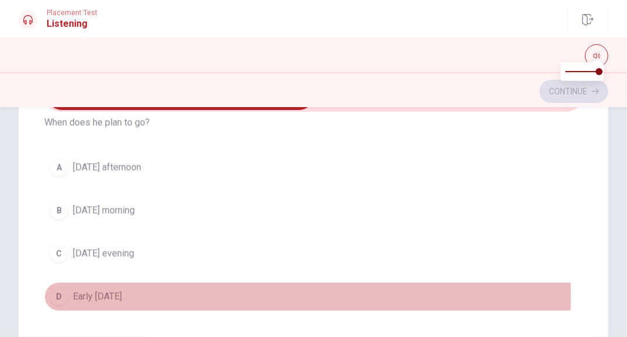
click at [56, 294] on div "D" at bounding box center [59, 297] width 19 height 19
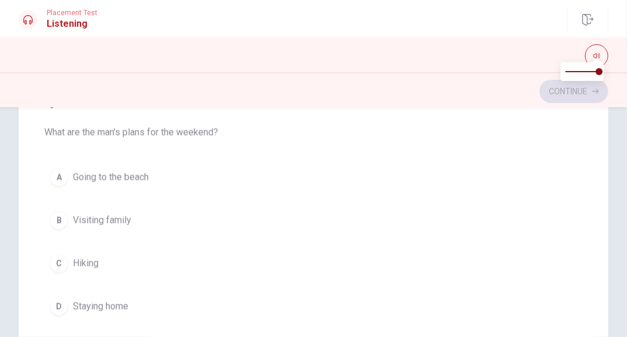
scroll to position [237, 0]
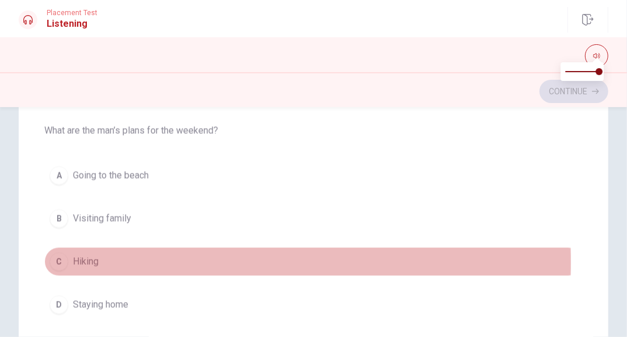
click at [59, 261] on div "C" at bounding box center [59, 262] width 19 height 19
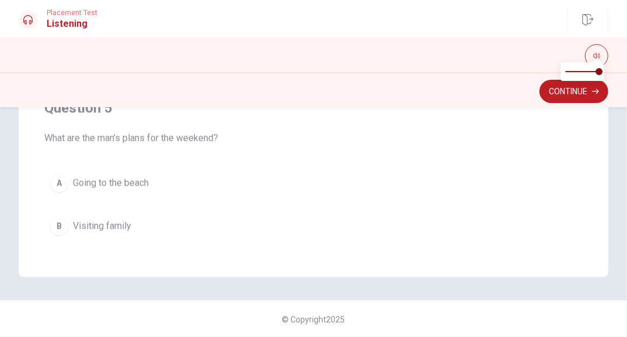
scroll to position [848, 0]
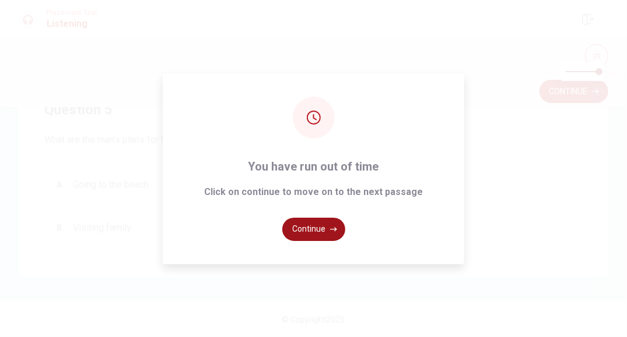
click at [326, 228] on button "Continue" at bounding box center [313, 229] width 63 height 23
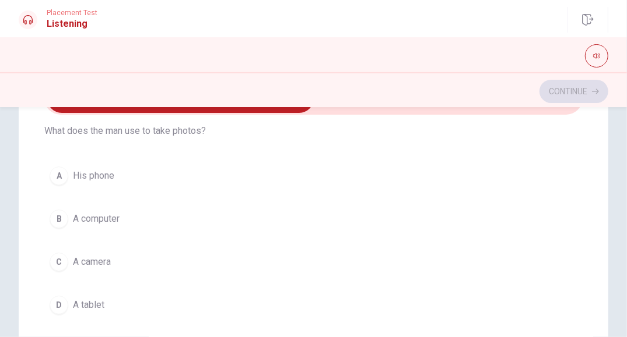
scroll to position [76, 0]
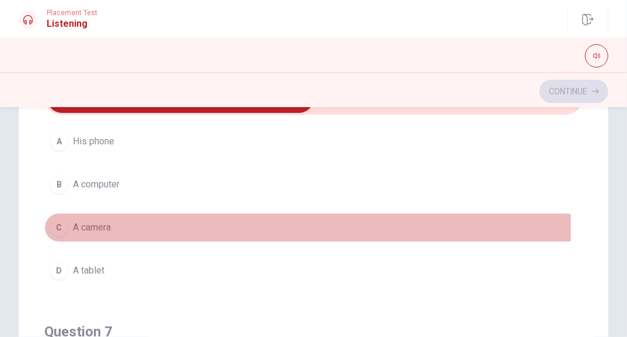
click at [53, 228] on div "C" at bounding box center [59, 228] width 19 height 19
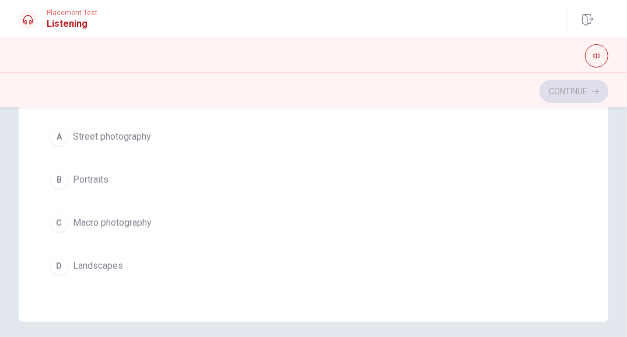
scroll to position [147, 0]
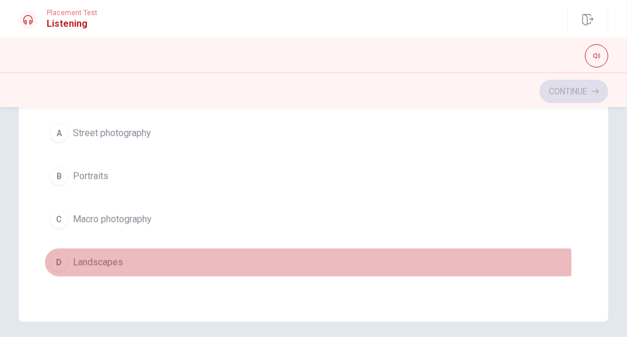
click at [58, 266] on div "D" at bounding box center [59, 263] width 19 height 19
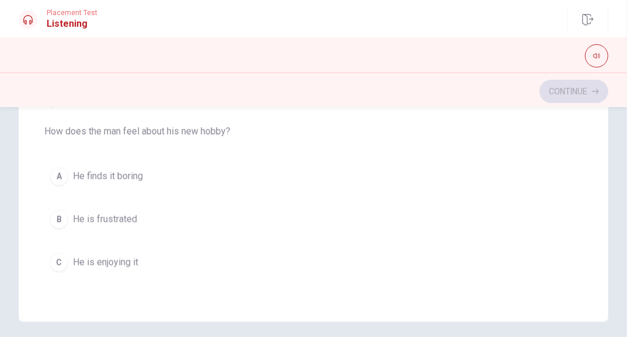
scroll to position [370, 0]
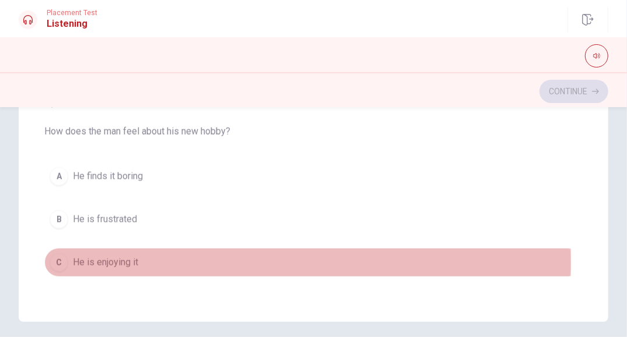
click at [67, 262] on div "C" at bounding box center [59, 263] width 19 height 19
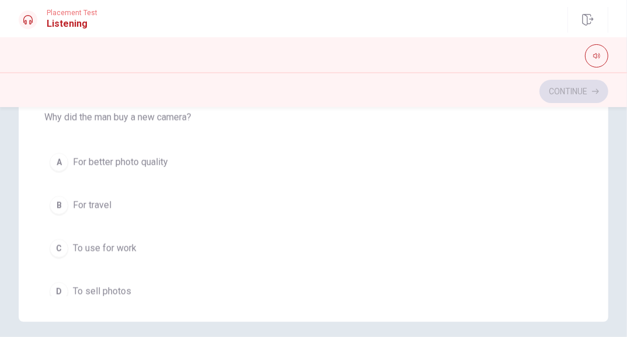
scroll to position [649, 0]
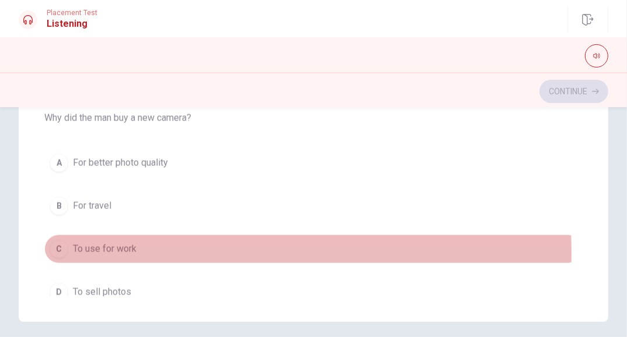
click at [61, 253] on div "C" at bounding box center [59, 249] width 19 height 19
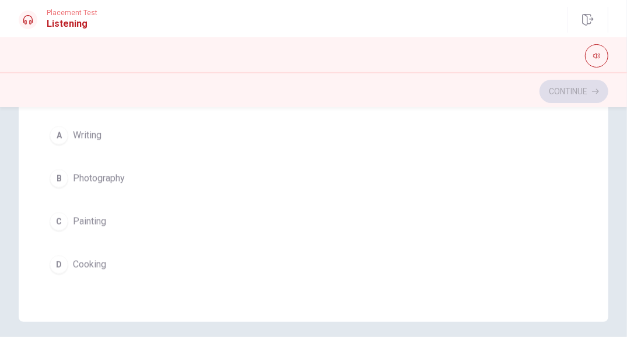
scroll to position [927, 0]
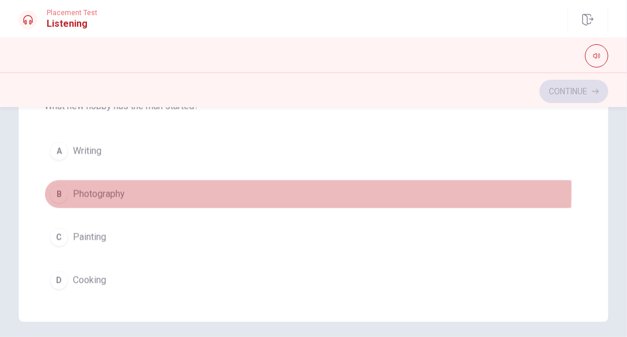
click at [54, 189] on div "B" at bounding box center [59, 194] width 19 height 19
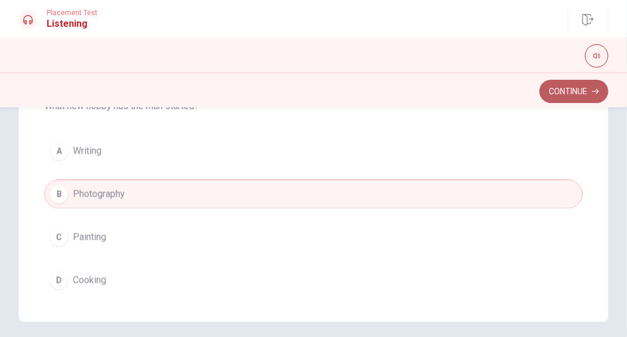
click at [554, 89] on button "Continue" at bounding box center [573, 91] width 69 height 23
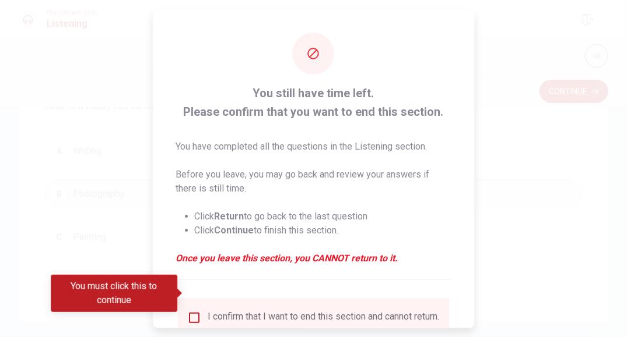
scroll to position [97, 0]
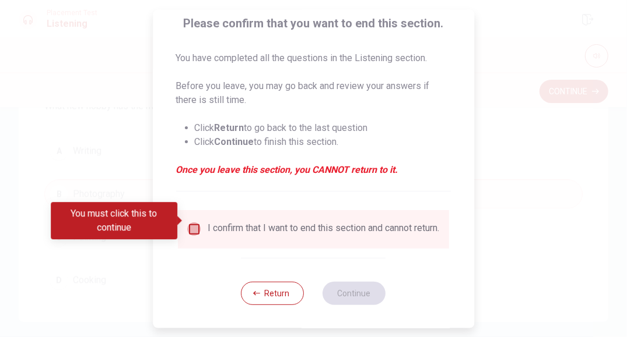
click at [188, 223] on input "You must click this to continue" at bounding box center [194, 229] width 14 height 14
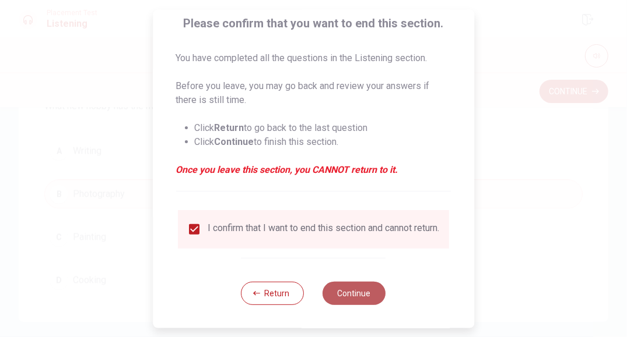
click at [367, 298] on button "Continue" at bounding box center [354, 293] width 63 height 23
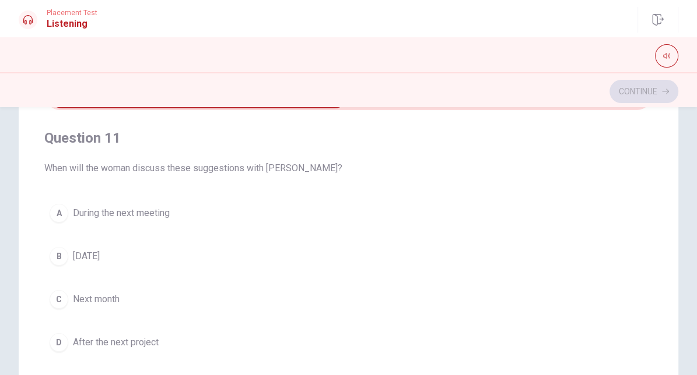
scroll to position [82, 0]
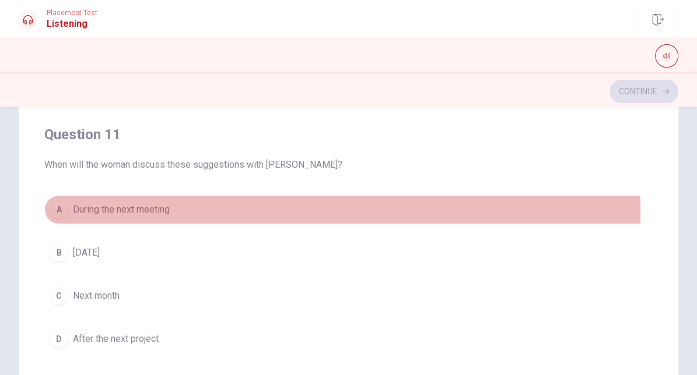
click at [59, 213] on div "A" at bounding box center [59, 210] width 19 height 19
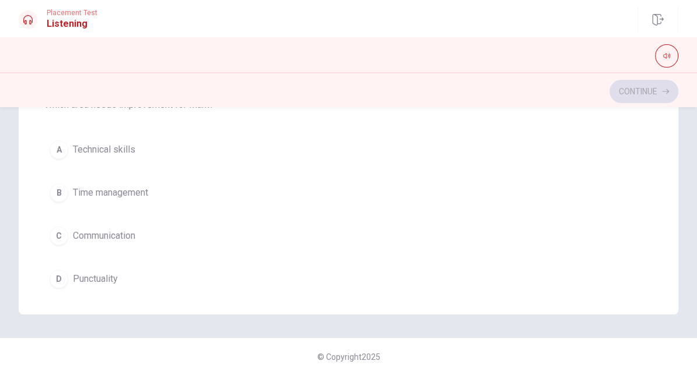
scroll to position [129, 0]
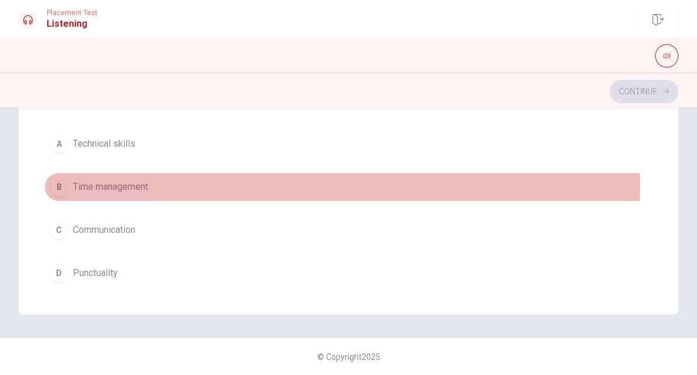
click at [57, 185] on div "B" at bounding box center [59, 187] width 19 height 19
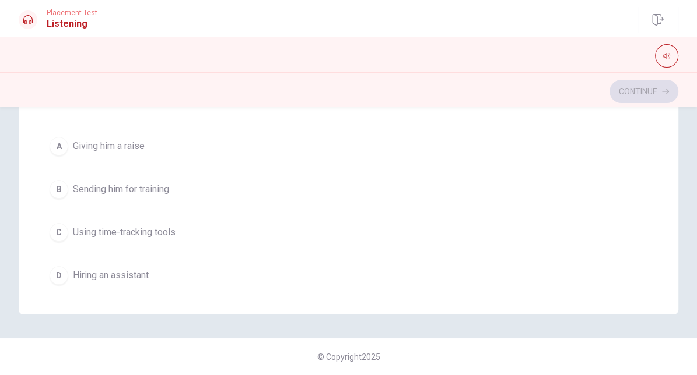
scroll to position [391, 0]
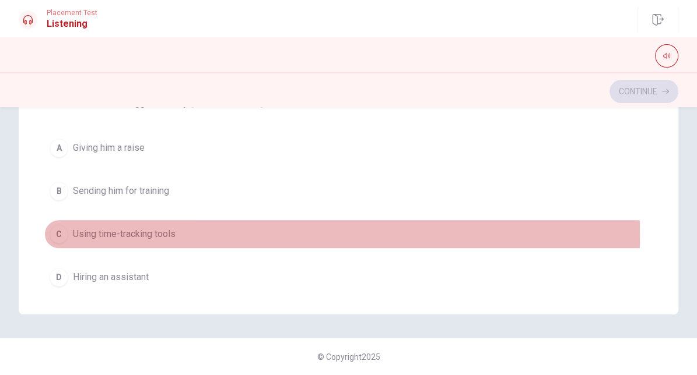
click at [55, 228] on div "C" at bounding box center [59, 234] width 19 height 19
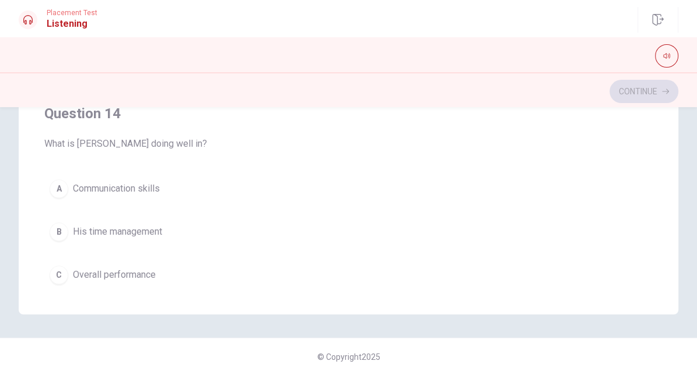
scroll to position [617, 0]
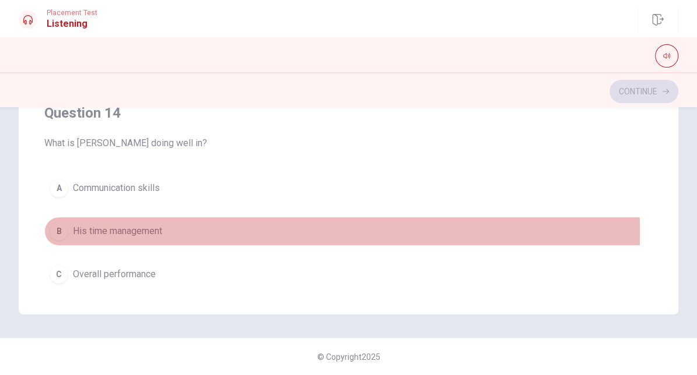
click at [54, 224] on div "B" at bounding box center [59, 231] width 19 height 19
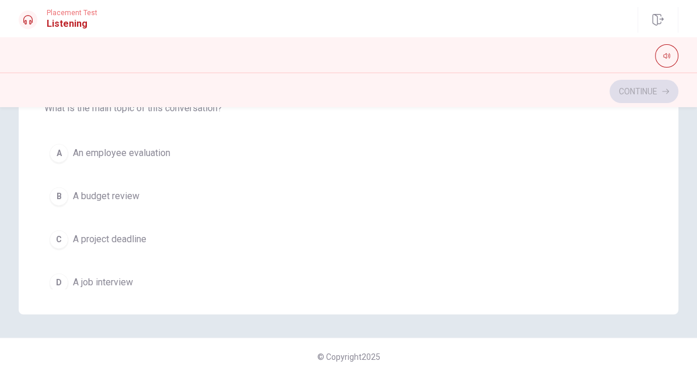
scroll to position [917, 0]
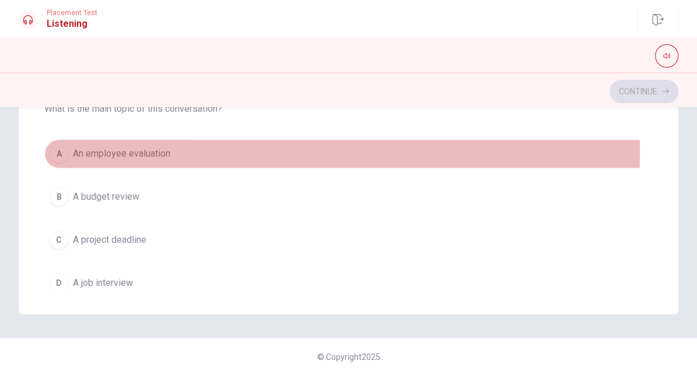
click at [61, 145] on div "A" at bounding box center [59, 154] width 19 height 19
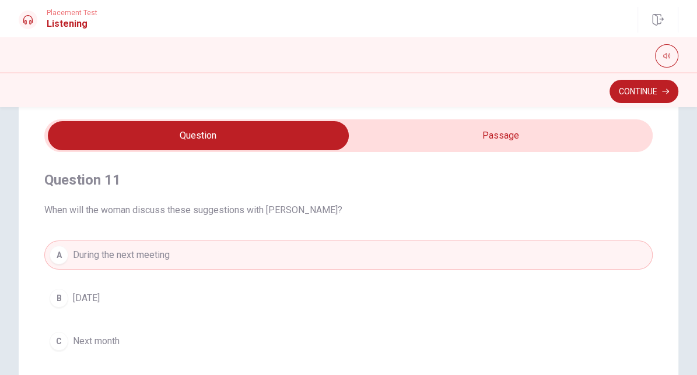
scroll to position [0, 0]
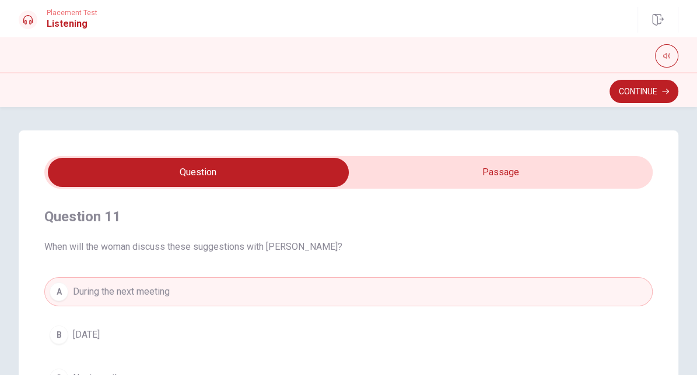
click at [389, 170] on input "checkbox" at bounding box center [198, 172] width 912 height 29
checkbox input "true"
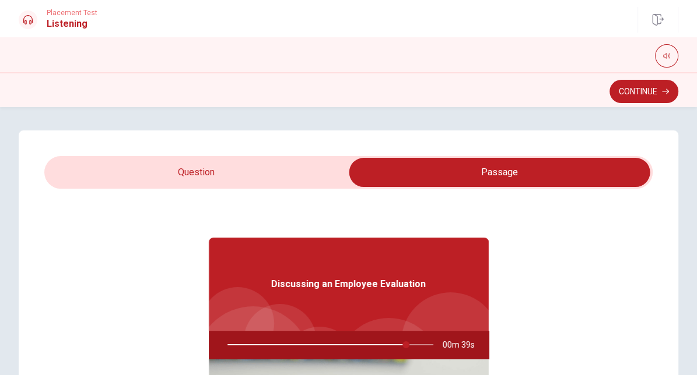
scroll to position [3, 0]
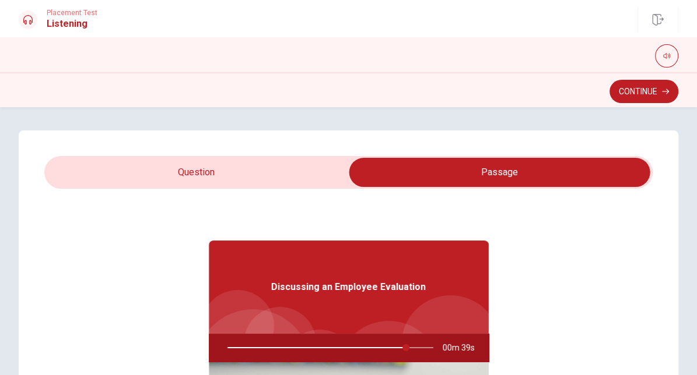
type input "87"
click at [212, 173] on input "checkbox" at bounding box center [499, 172] width 912 height 29
checkbox input "false"
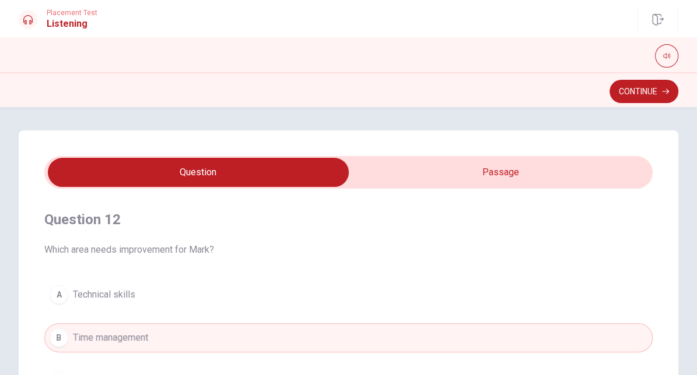
scroll to position [271, 0]
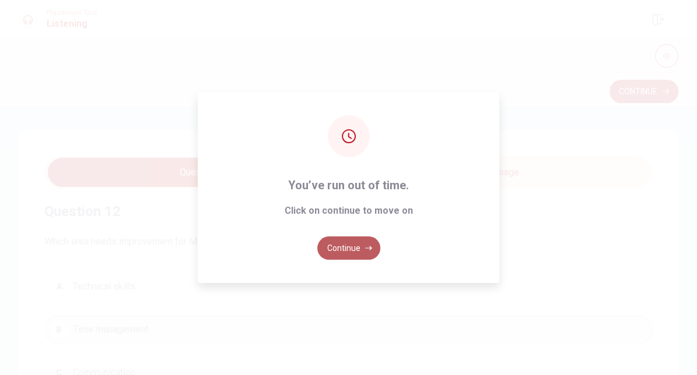
click at [339, 252] on button "Continue" at bounding box center [348, 248] width 63 height 23
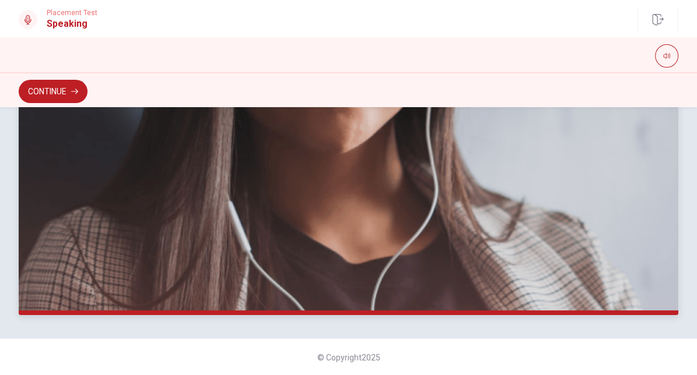
scroll to position [0, 0]
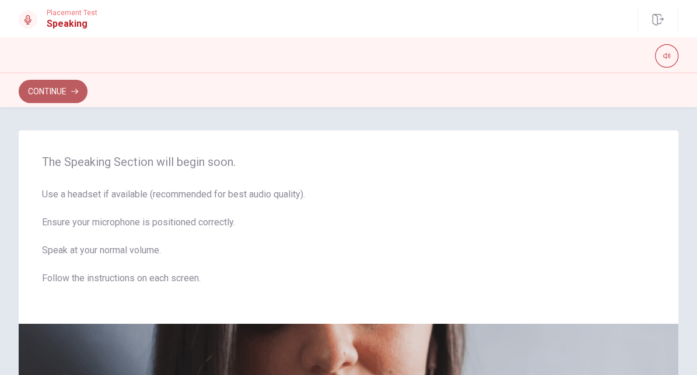
click at [49, 87] on button "Continue" at bounding box center [53, 91] width 69 height 23
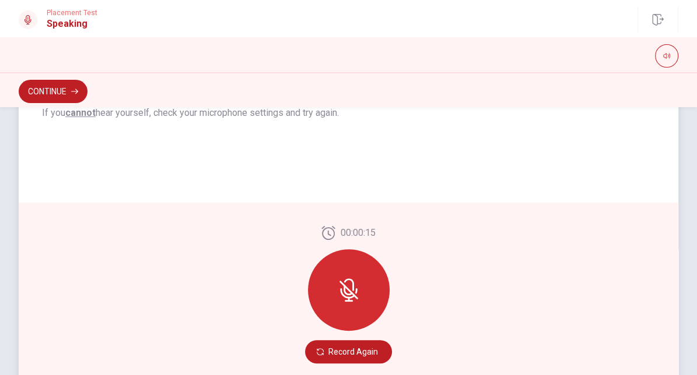
scroll to position [323, 0]
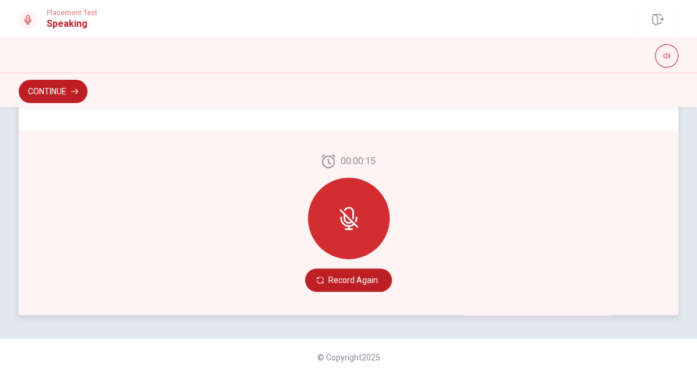
click at [343, 212] on icon at bounding box center [348, 218] width 23 height 23
click at [342, 279] on button "Record Again" at bounding box center [348, 280] width 87 height 23
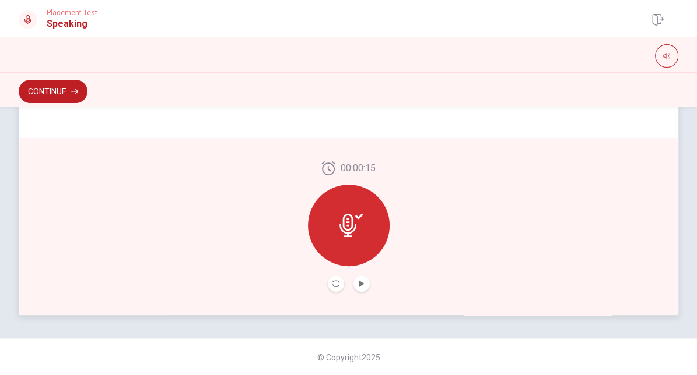
click at [361, 289] on button "Play Audio" at bounding box center [361, 284] width 16 height 16
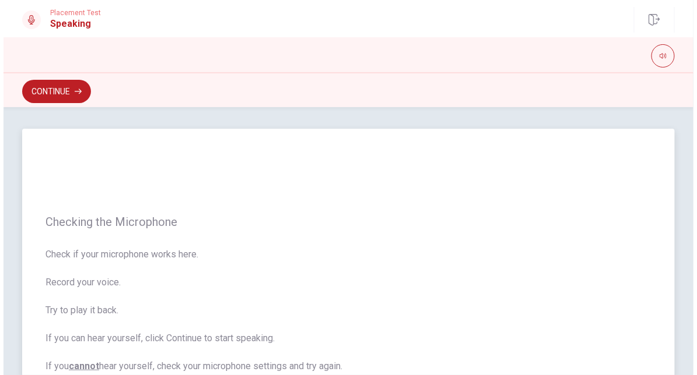
scroll to position [0, 0]
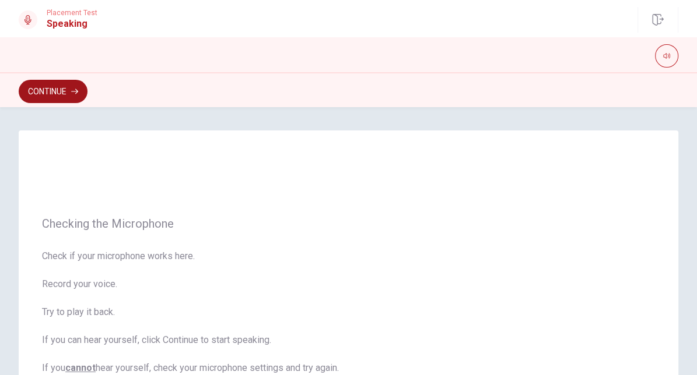
click at [62, 90] on button "Continue" at bounding box center [53, 91] width 69 height 23
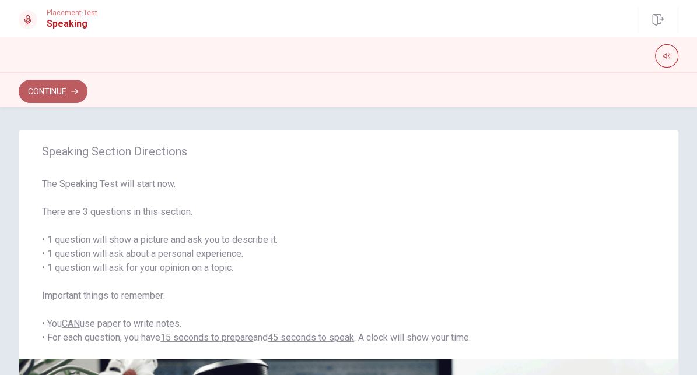
click at [62, 87] on button "Continue" at bounding box center [53, 91] width 69 height 23
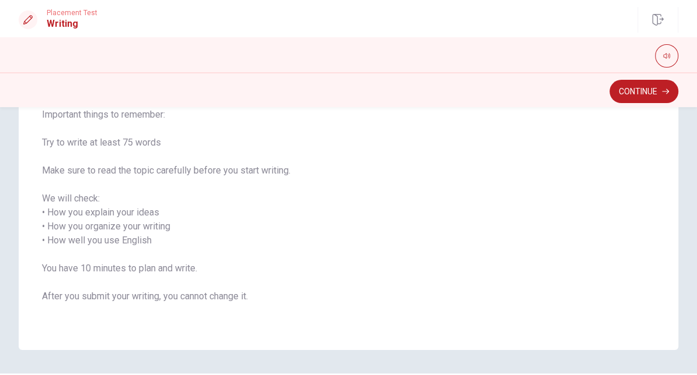
scroll to position [138, 0]
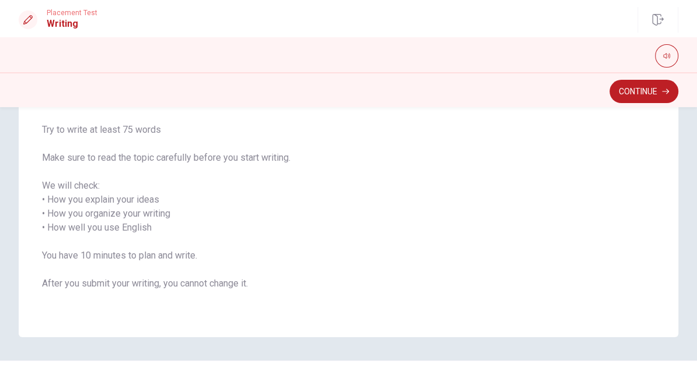
click at [183, 199] on span "Write about your opinion on a topic. Important things to remember: Try to write…" at bounding box center [348, 186] width 613 height 238
click at [189, 219] on span "Write about your opinion on a topic. Important things to remember: Try to write…" at bounding box center [348, 186] width 613 height 238
click at [626, 87] on button "Continue" at bounding box center [643, 91] width 69 height 23
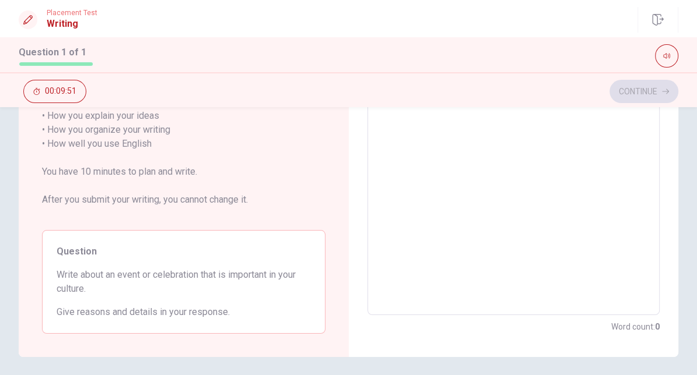
scroll to position [241, 0]
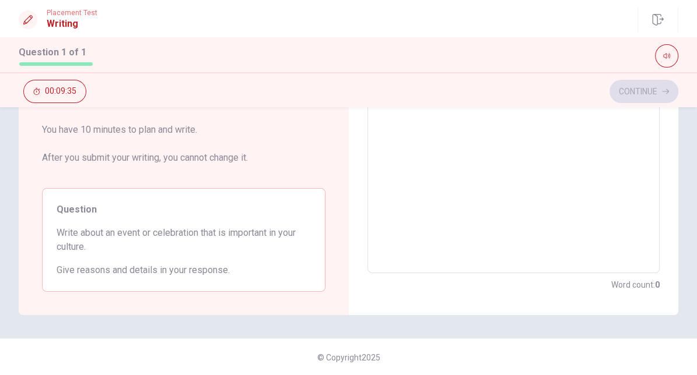
click at [477, 172] on textarea at bounding box center [513, 102] width 276 height 323
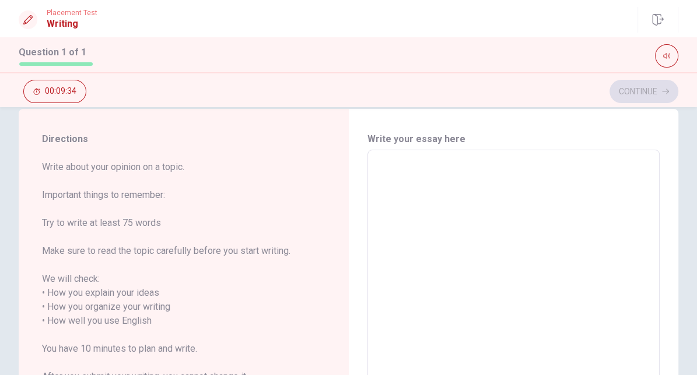
scroll to position [21, 0]
type textarea "x"
type textarea "r"
type textarea "x"
type textarea "re"
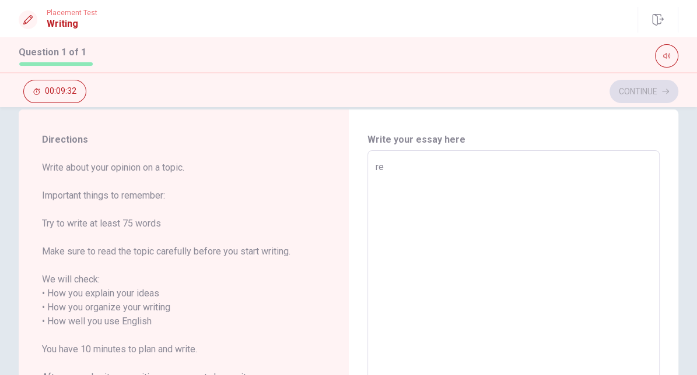
type textarea "x"
type textarea "rei"
type textarea "x"
type textarea "re"
type textarea "x"
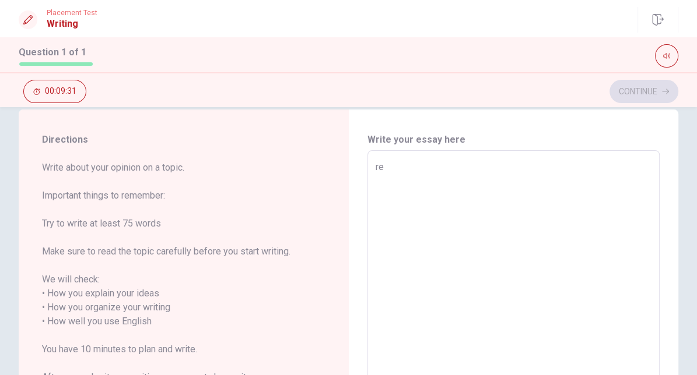
type textarea "rea"
type textarea "x"
type textarea "reas"
type textarea "x"
type textarea "reaso"
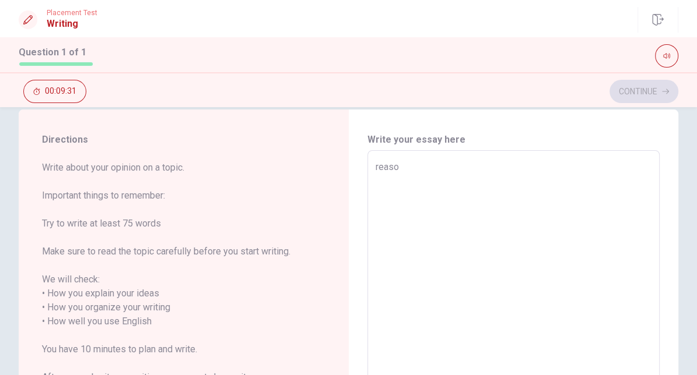
type textarea "x"
type textarea "reason"
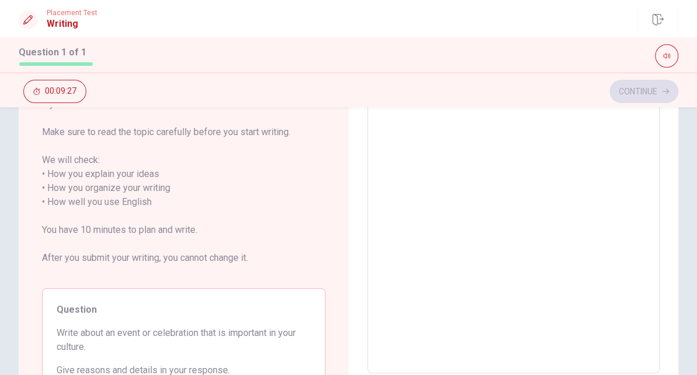
type textarea "x"
type textarea "I reason"
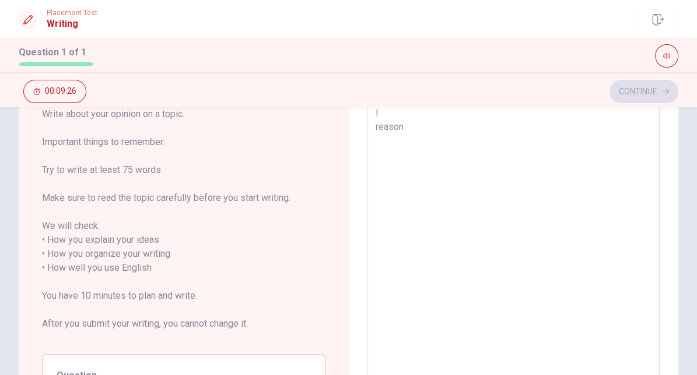
type textarea "x"
type textarea "In reason"
type textarea "x"
type textarea "In reason"
type textarea "x"
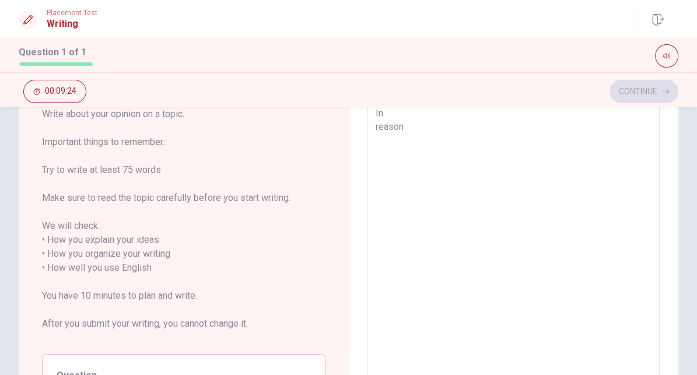
type textarea "In m reason"
type textarea "x"
type textarea "In mu reason"
type textarea "x"
type textarea "In m reason"
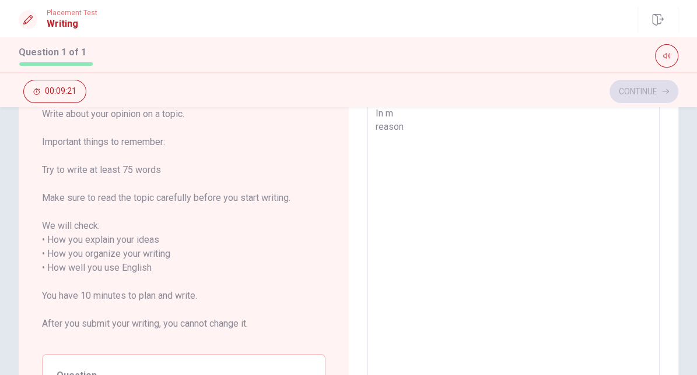
type textarea "x"
type textarea "In my reason"
type textarea "x"
type textarea "In myc reason"
type textarea "x"
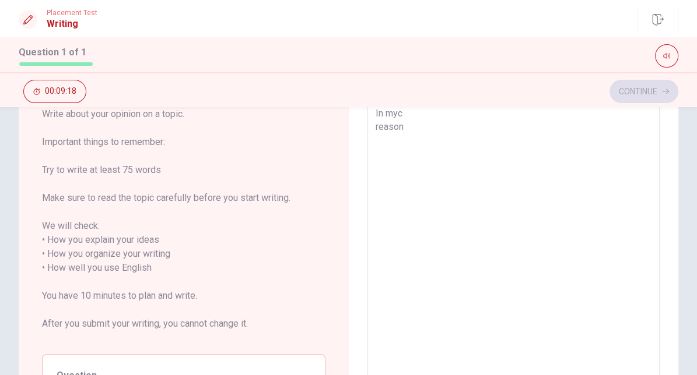
type textarea "In mycu reason"
type textarea "x"
type textarea "In myc reason"
type textarea "x"
type textarea "In my reason"
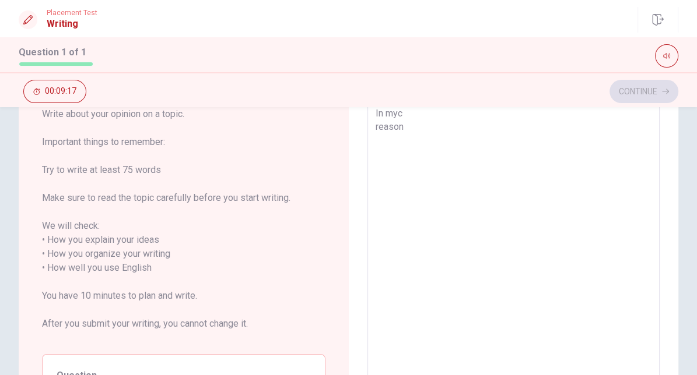
type textarea "x"
type textarea "In my reason"
type textarea "x"
type textarea "In my c reason"
type textarea "x"
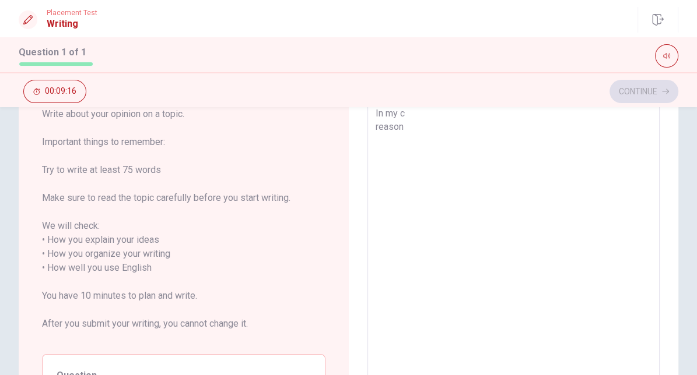
type textarea "In my cl reason"
type textarea "x"
type textarea "In my c reason"
type textarea "x"
type textarea "In my cu reason"
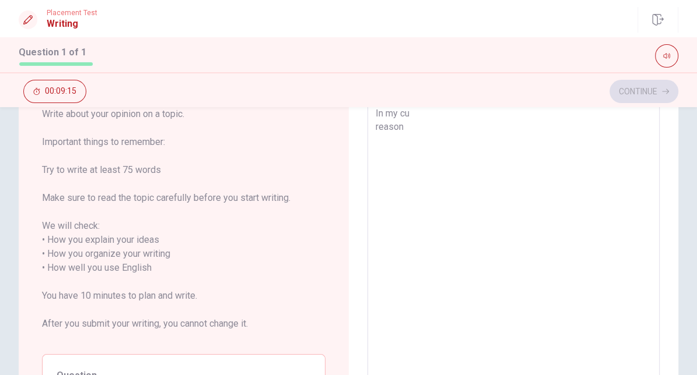
type textarea "x"
type textarea "In my cul reason"
type textarea "x"
type textarea "In my cult reason"
type textarea "x"
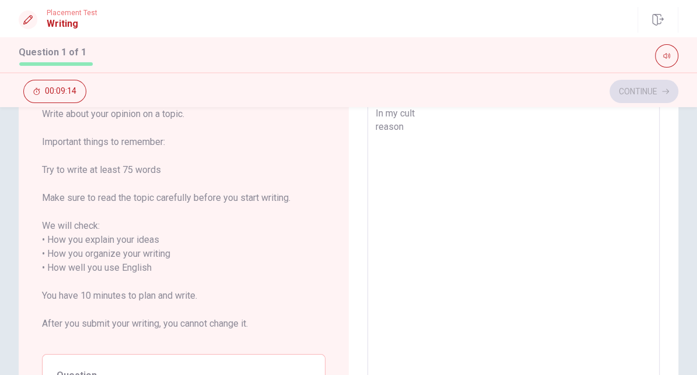
type textarea "In my cultu reason"
type textarea "x"
type textarea "In my cultur reason"
type textarea "x"
type textarea "In my culture reason"
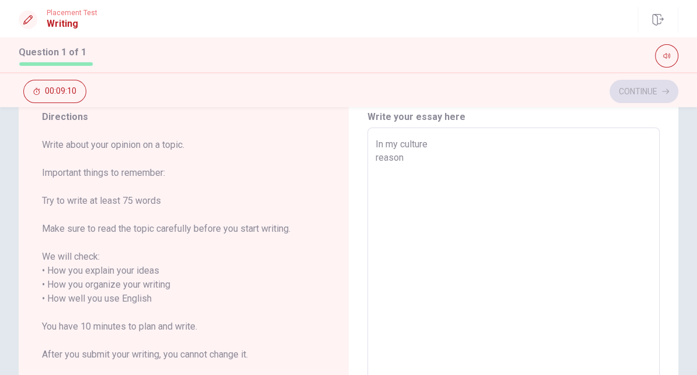
type textarea "x"
type textarea "In my culture, reason"
type textarea "x"
type textarea "In my culture,i reason"
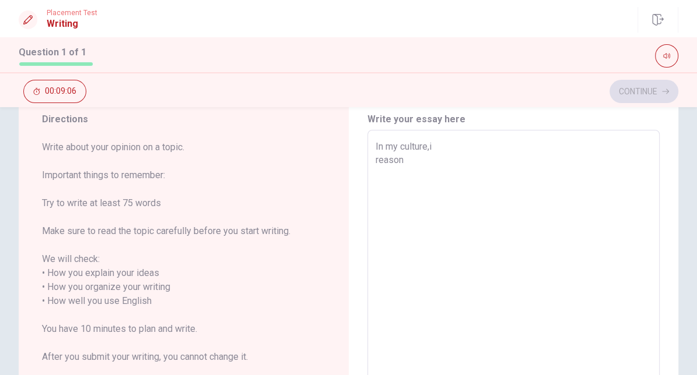
type textarea "x"
type textarea "In my culture, reason"
type textarea "x"
type textarea "In my culture,i reason"
type textarea "x"
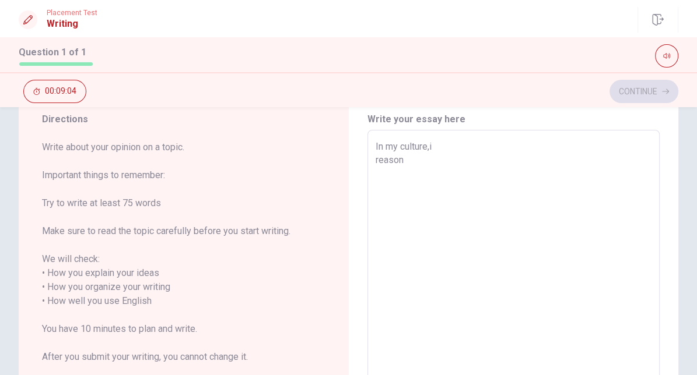
type textarea "In my culture,it reason"
type textarea "x"
type textarea "In my culture,it reason"
type textarea "x"
type textarea "In my culture,it i reason"
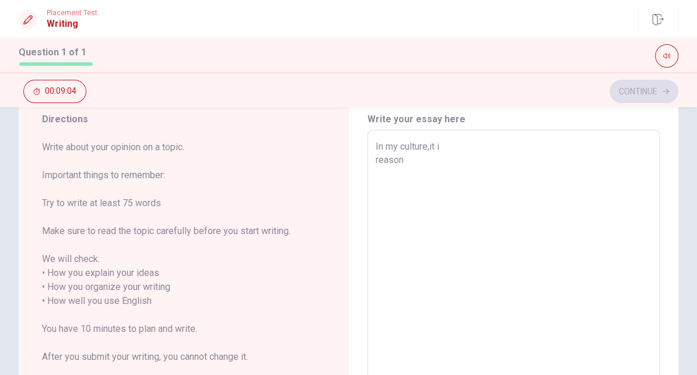
type textarea "x"
type textarea "In my culture,it is reason"
type textarea "x"
type textarea "In my culture,it is reason"
type textarea "x"
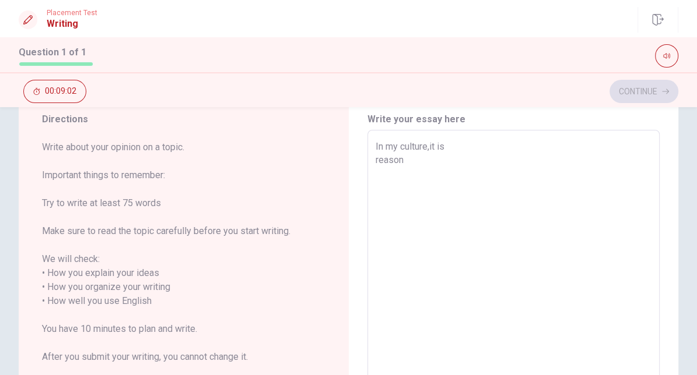
type textarea "In my culture,it is i reason"
type textarea "x"
type textarea "In my culture,it is in reason"
type textarea "x"
type textarea "In my culture,it is i reason"
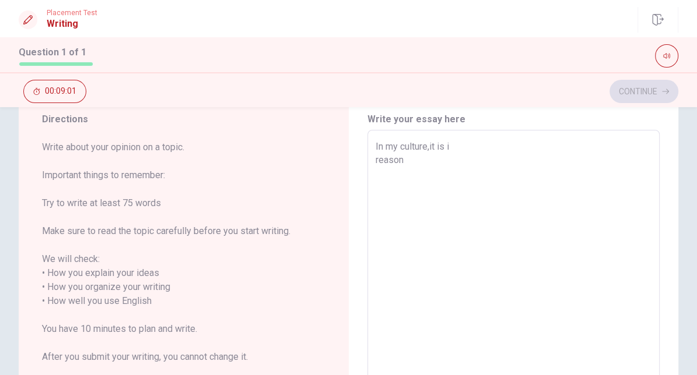
type textarea "x"
type textarea "In my culture,it is reason"
type textarea "x"
type textarea "In my culture,it is reason"
type textarea "x"
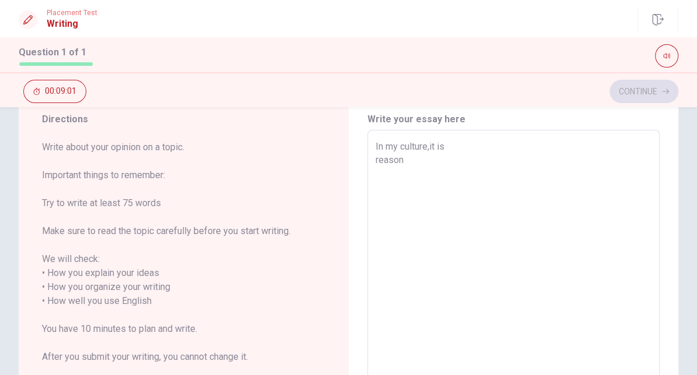
type textarea "In my culture,it i reason"
type textarea "x"
type textarea "In my culture,it reason"
type textarea "x"
type textarea "In my culture,it reason"
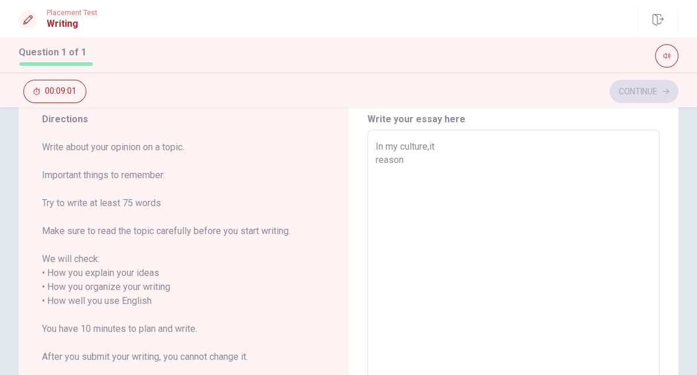
type textarea "x"
type textarea "In my culture,i reason"
type textarea "x"
type textarea "In my culture, reason"
type textarea "x"
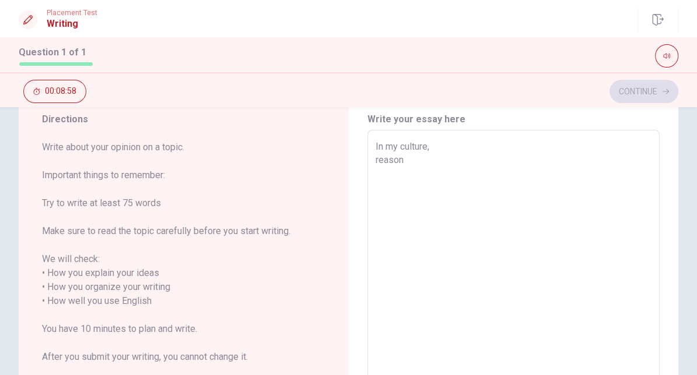
type textarea "In my culture, reason"
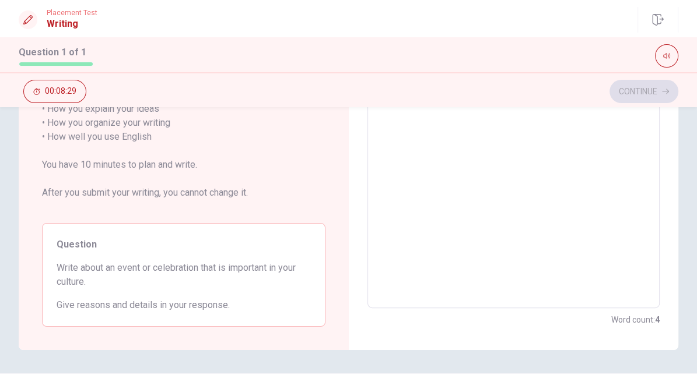
scroll to position [0, 0]
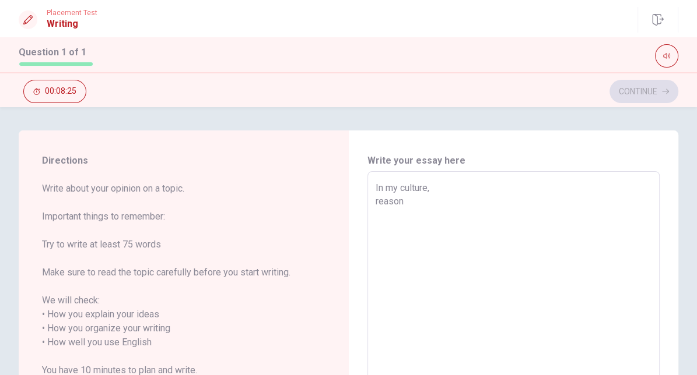
type textarea "x"
type textarea "In my culture, A reason"
type textarea "x"
type textarea "In my culture, reason"
type textarea "x"
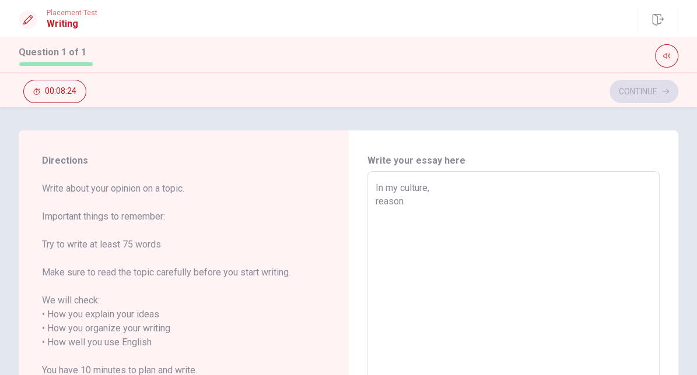
type textarea "In my culture, a reason"
type textarea "x"
type textarea "In my culture, a reason"
type textarea "x"
type textarea "In my culture, a n reason"
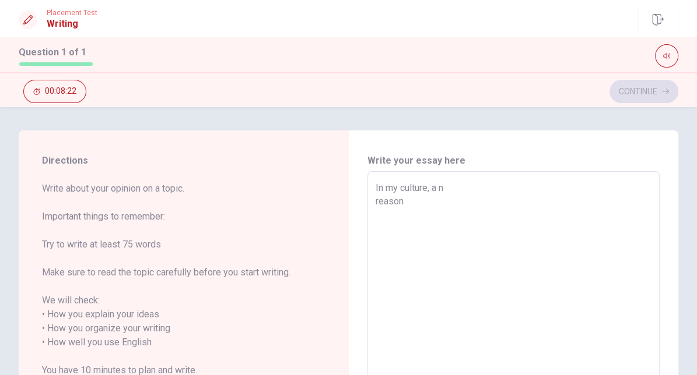
type textarea "x"
type textarea "In my culture, a ne reason"
type textarea "x"
type textarea "In my culture, a new reason"
type textarea "x"
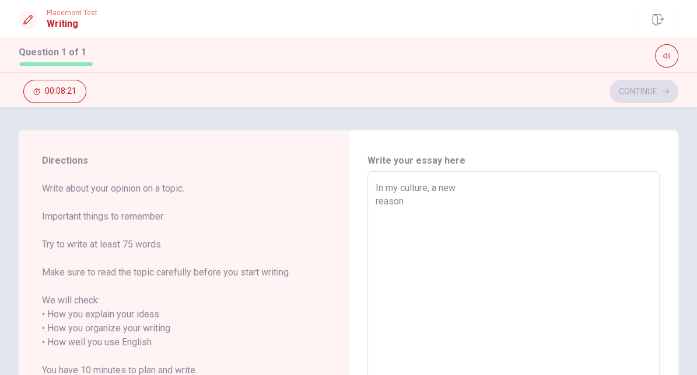
type textarea "In my culture, a new reason"
type textarea "x"
type textarea "In my culture, a new y reason"
type textarea "x"
type textarea "In my culture, a new ye reason"
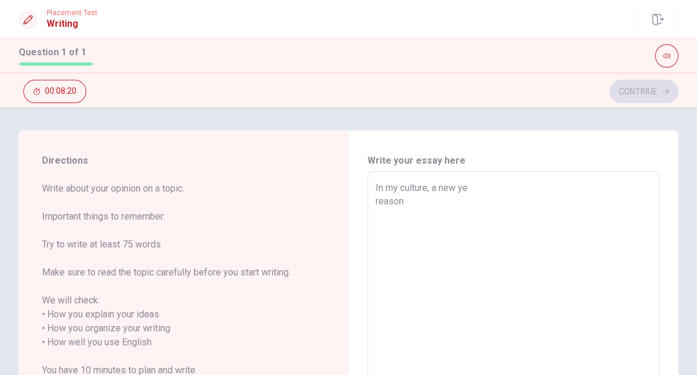
type textarea "x"
type textarea "In my culture, a new yea reason"
type textarea "x"
type textarea "In my culture, a new year reason"
type textarea "x"
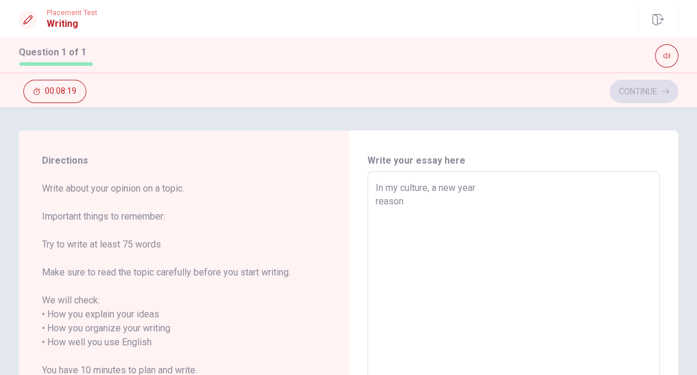
type textarea "In my culture, a new years reason"
type textarea "x"
type textarea "In my culture, a new years reason"
type textarea "x"
type textarea "In my culture, a new years d reason"
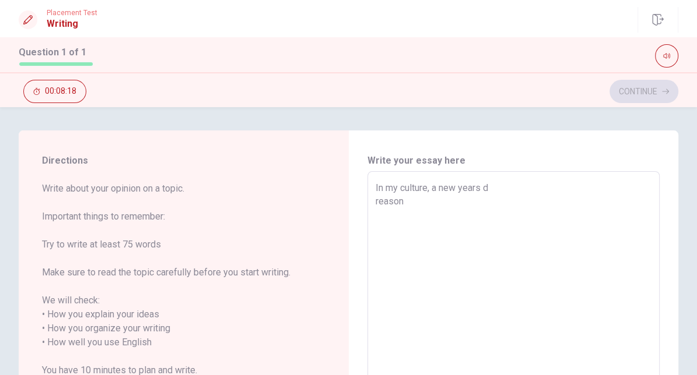
type textarea "x"
type textarea "In my culture, a new years da reason"
type textarea "x"
type textarea "In my culture, a new years dai reason"
type textarea "x"
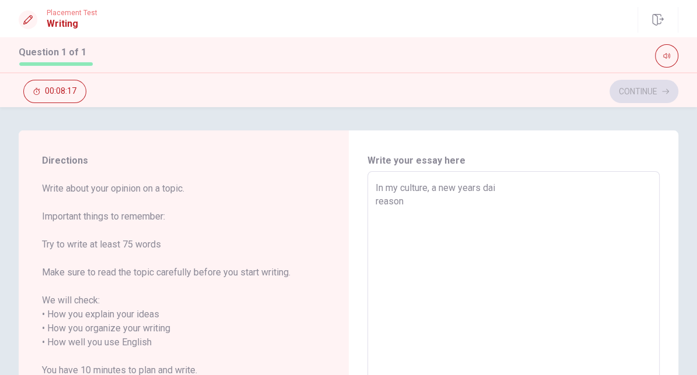
type textarea "In my culture, a new years da reason"
type textarea "x"
type textarea "In my culture, a new years day reason"
type textarea "x"
type textarea "In my culture, a new years day reason"
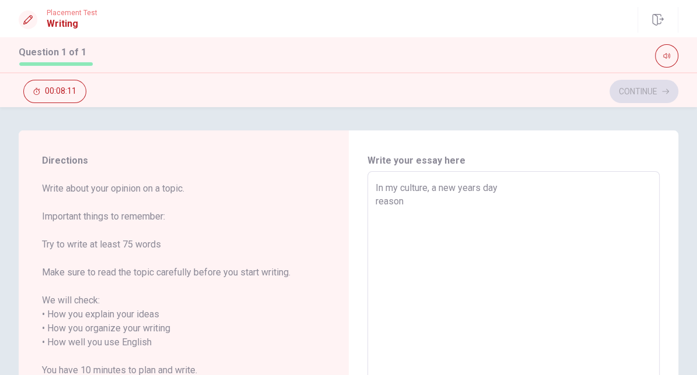
type textarea "x"
type textarea "In my culture, a new years day i reason"
type textarea "x"
type textarea "In my culture, a new years day is reason"
type textarea "x"
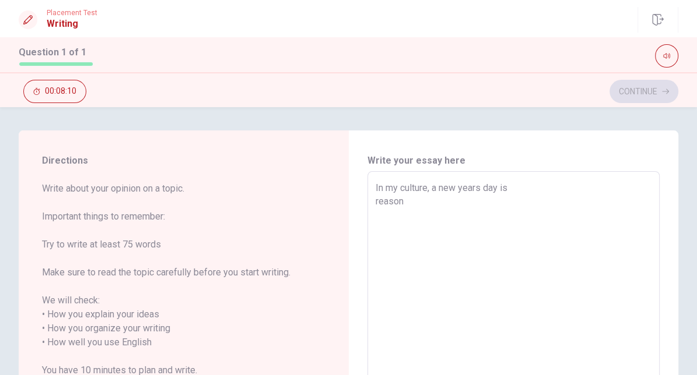
type textarea "In my culture, a new years day is reason"
type textarea "x"
type textarea "In my culture, a new years day is i reason"
type textarea "x"
type textarea "In my culture, a new years day is in reason"
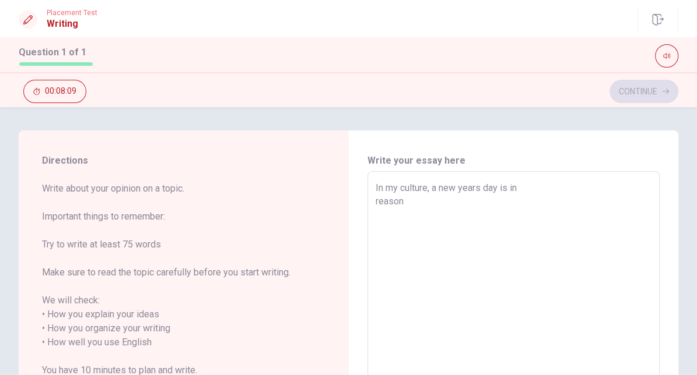
type textarea "x"
type textarea "In my culture, a new years day is inp reason"
type textarea "x"
type textarea "In my culture, a new years day is inpo reason"
type textarea "x"
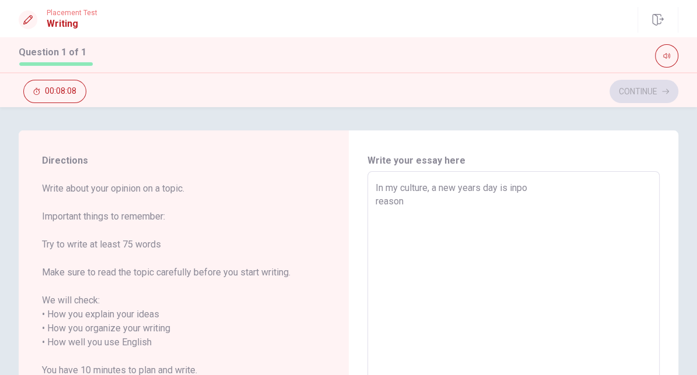
type textarea "In my culture, a new years day is inpou reason"
type textarea "x"
type textarea "In my culture, a new years day is inpo reason"
type textarea "x"
type textarea "In my culture, a new years day is inpor reason"
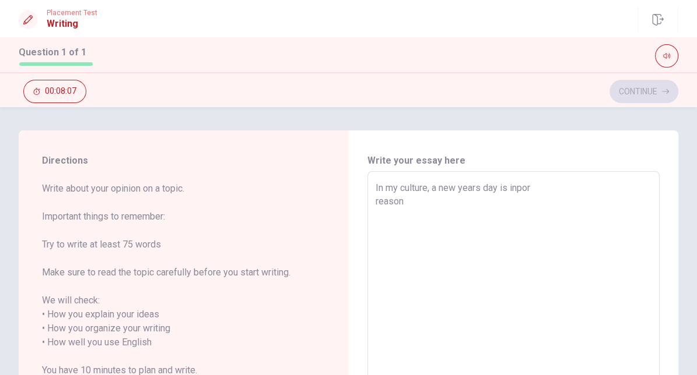
type textarea "x"
type textarea "In my culture, a new years day is inport reason"
type textarea "x"
type textarea "In my culture, a new years day is inporta reason"
type textarea "x"
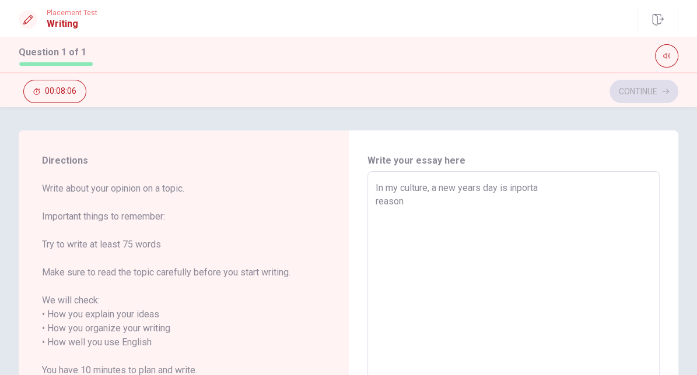
type textarea "In my culture, a new years day is inportan reason"
type textarea "x"
type textarea "In my culture, a new years day is inportant reason"
type textarea "x"
type textarea "In my culture, a new years day is inportant reason"
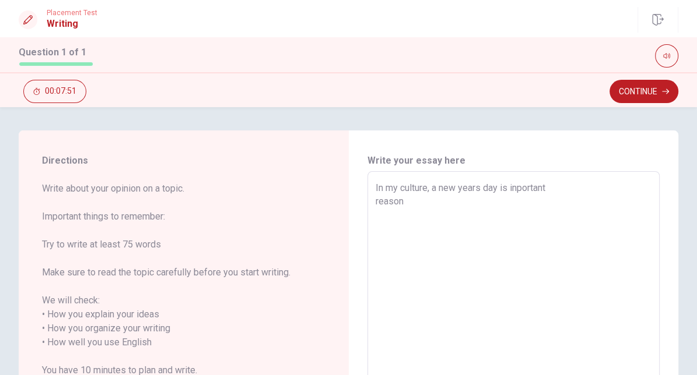
type textarea "x"
type textarea "In my culture, a new years day is inportant reason"
type textarea "x"
type textarea "In my culture, a new years day is inportant. reason"
type textarea "x"
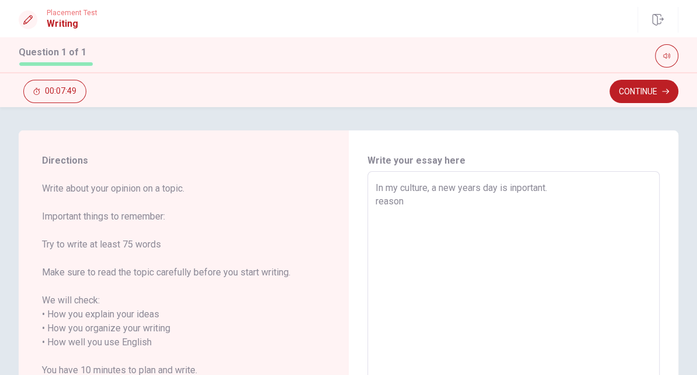
type textarea "In my culture, a new years day is inportant. reason"
type textarea "x"
type textarea "In my culture, a new years day is inportant. P reason"
type textarea "x"
type textarea "In my culture, a new years day is inportant. Pe reason"
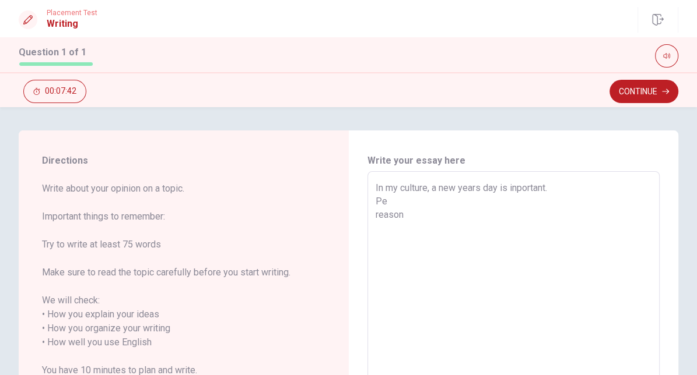
type textarea "x"
type textarea "In my culture, a new years day is inportant. Peo reason"
type textarea "x"
type textarea "In my culture, a new years day is inportant. Peop reason"
type textarea "x"
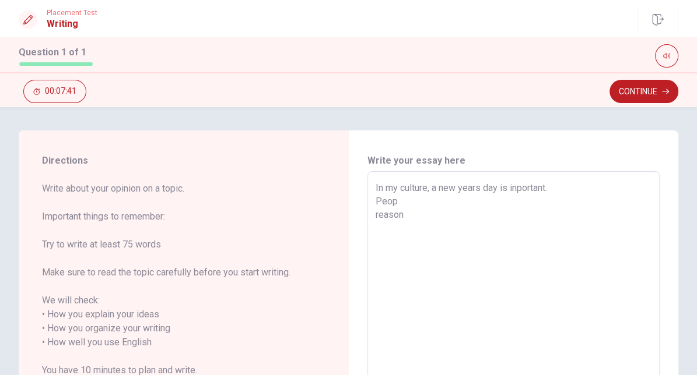
type textarea "In my culture, a new years day is inportant. Peopl reason"
type textarea "x"
type textarea "In my culture, a new years day is inportant. People reason"
type textarea "x"
type textarea "In my culture, a new years day is inportant. People reason"
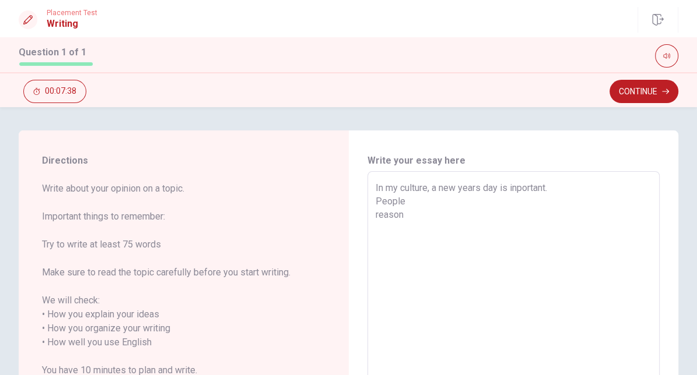
type textarea "x"
type textarea "In my culture, a new years day is inportant. People c reason"
type textarea "x"
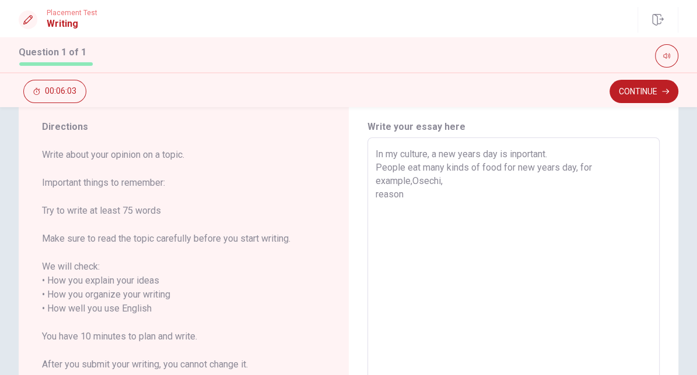
scroll to position [73, 0]
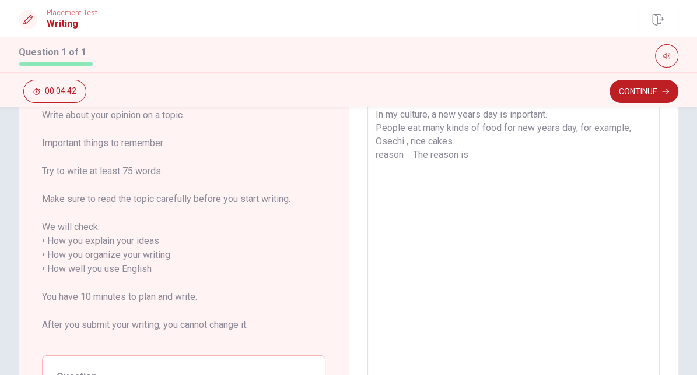
click at [512, 114] on textarea "In my culture, a new years day is inportant. People eat many kinds of food for …" at bounding box center [513, 269] width 276 height 323
click at [516, 158] on textarea "In my culture, a new years day is important. People eat many kinds of food for …" at bounding box center [513, 269] width 276 height 323
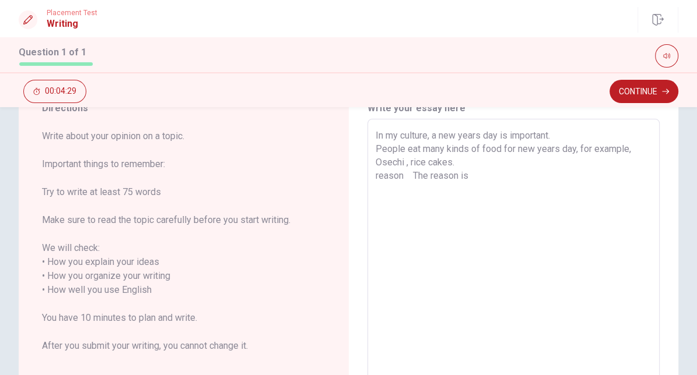
scroll to position [51, 0]
click at [509, 179] on textarea "In my culture, a new years day is important. People eat many kinds of food for …" at bounding box center [513, 291] width 276 height 323
click at [513, 193] on textarea "In my culture, a new years day is important. People eat many kinds of food for …" at bounding box center [513, 291] width 276 height 323
click at [505, 205] on textarea "In my culture, a new years day is important. People eat many kinds of food for …" at bounding box center [513, 291] width 276 height 323
click at [405, 178] on textarea "In my culture, a new years day is important. People eat many kinds of food for …" at bounding box center [513, 291] width 276 height 323
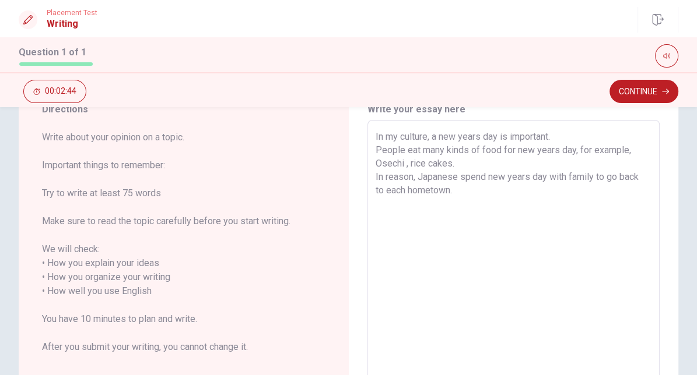
click at [396, 134] on textarea "In my culture, a new years day is important. People eat many kinds of food for …" at bounding box center [513, 291] width 276 height 323
click at [489, 135] on textarea "In Japanese culture, a new years day is important. People eat many kinds of foo…" at bounding box center [513, 291] width 276 height 323
click at [491, 154] on textarea "In Japanese culture, a new years day is important. People eat many kinds of foo…" at bounding box center [513, 291] width 276 height 323
click at [424, 154] on textarea "In Japanese culture, a new years day is important. People eat many kinds of foo…" at bounding box center [513, 291] width 276 height 323
click at [476, 167] on textarea "In Japanese culture, a new years day is important. People eat many kinds of foo…" at bounding box center [513, 291] width 276 height 323
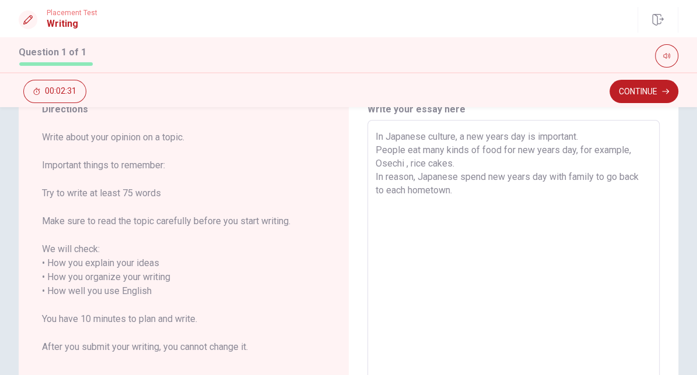
click at [476, 202] on textarea "In Japanese culture, a new years day is important. People eat many kinds of foo…" at bounding box center [513, 291] width 276 height 323
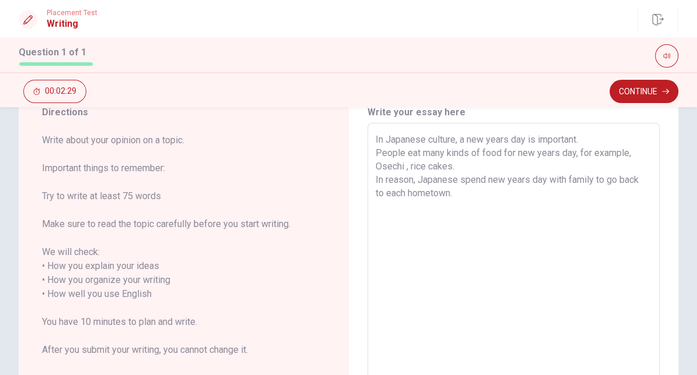
scroll to position [48, 0]
click at [474, 210] on textarea "In Japanese culture, a new years day is important. People eat many kinds of foo…" at bounding box center [513, 294] width 276 height 323
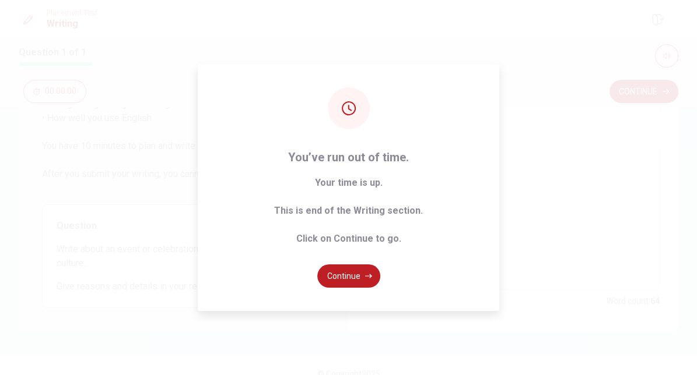
scroll to position [241, 0]
click at [353, 273] on button "Continue" at bounding box center [348, 276] width 63 height 23
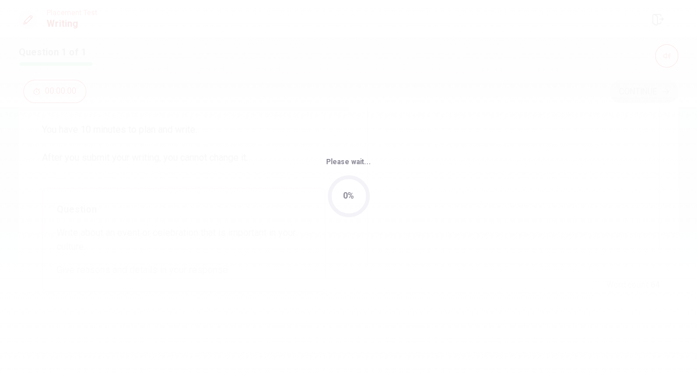
scroll to position [0, 0]
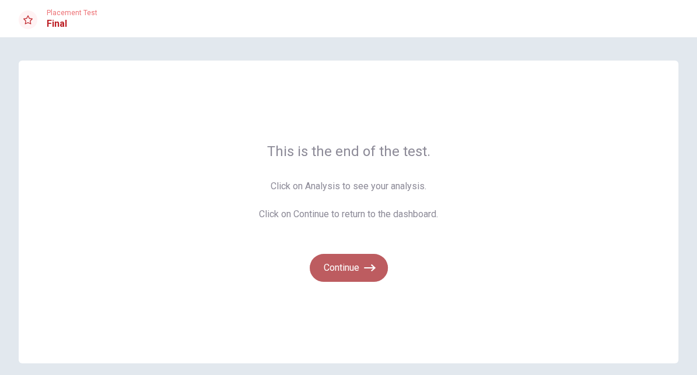
click at [353, 273] on button "Continue" at bounding box center [349, 268] width 78 height 28
